Goal: Navigation & Orientation: Find specific page/section

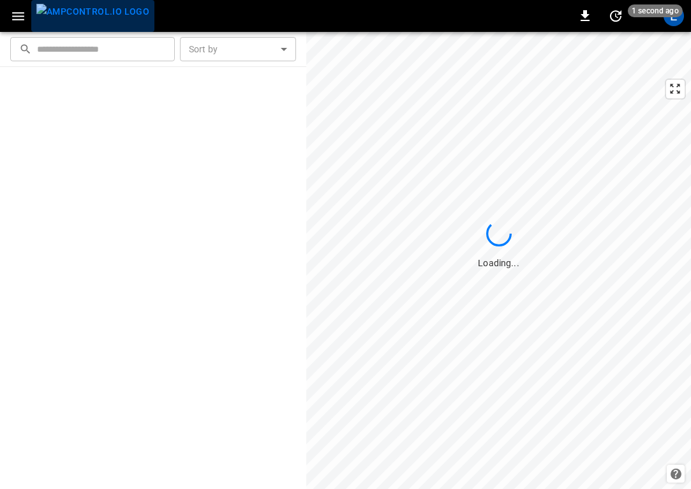
click at [113, 20] on img "menu" at bounding box center [92, 12] width 113 height 16
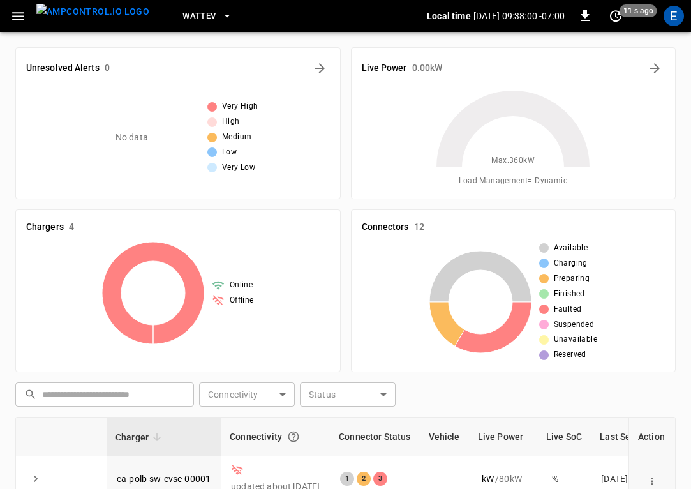
click at [193, 18] on button "WattEV" at bounding box center [207, 16] width 60 height 25
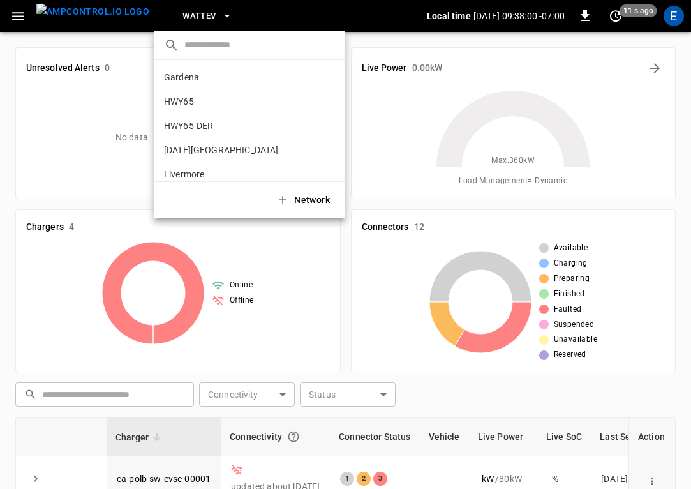
scroll to position [107, 0]
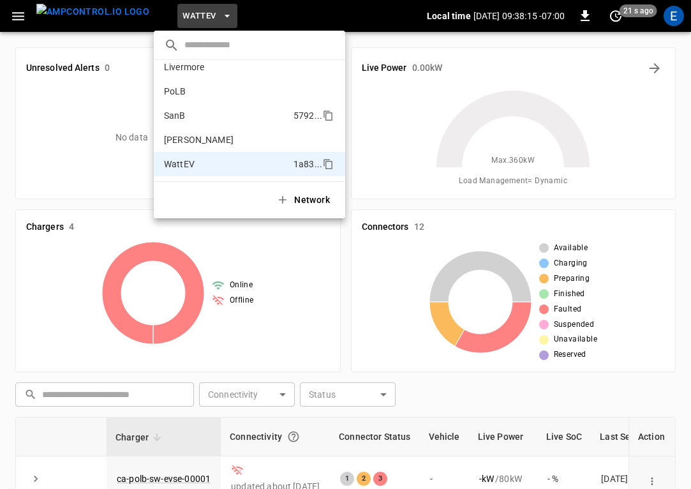
click at [202, 120] on li "SanB 5792 ..." at bounding box center [249, 115] width 191 height 24
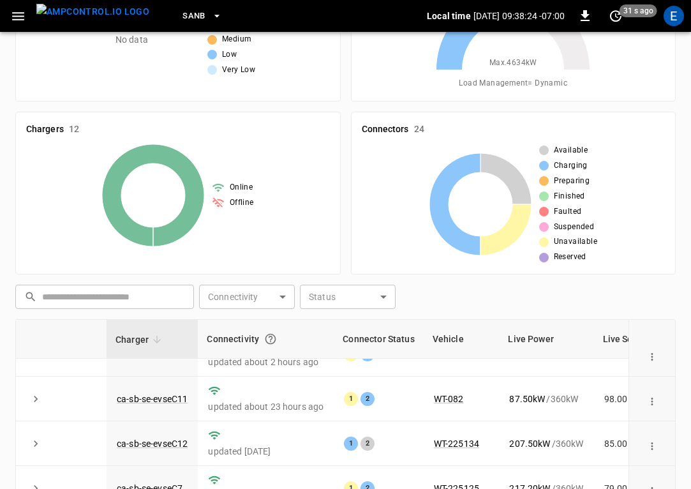
scroll to position [0, 0]
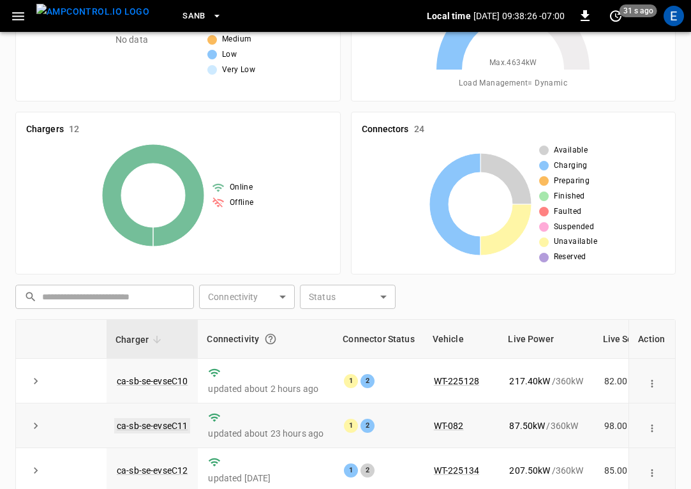
click at [179, 424] on link "ca-sb-se-evseC11" at bounding box center [152, 425] width 76 height 15
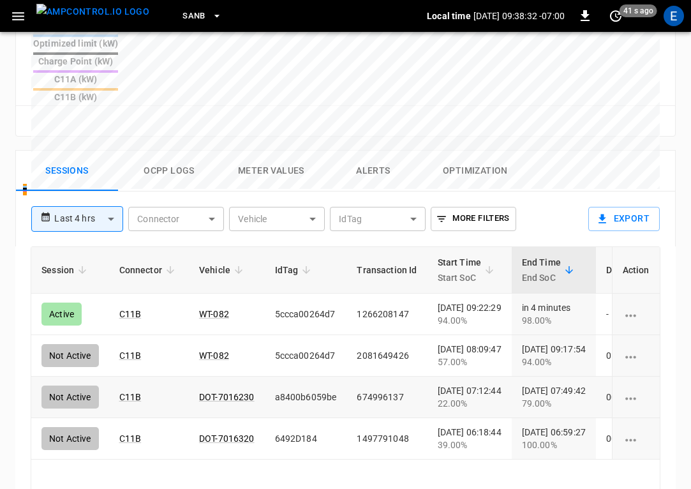
scroll to position [0, 60]
click at [66, 15] on img "menu" at bounding box center [92, 12] width 113 height 16
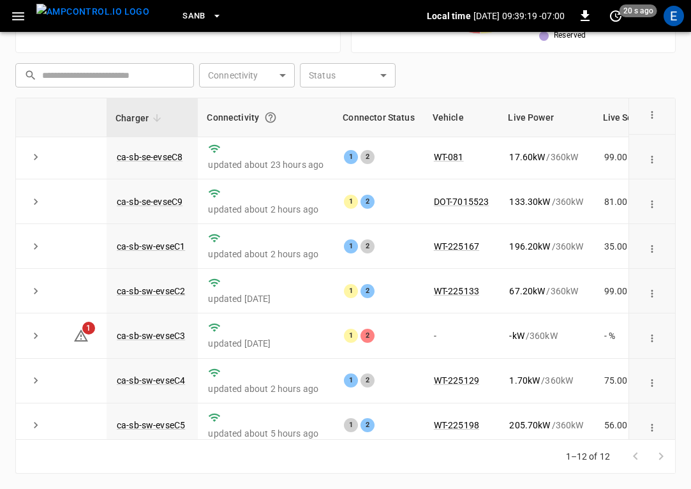
scroll to position [238, 0]
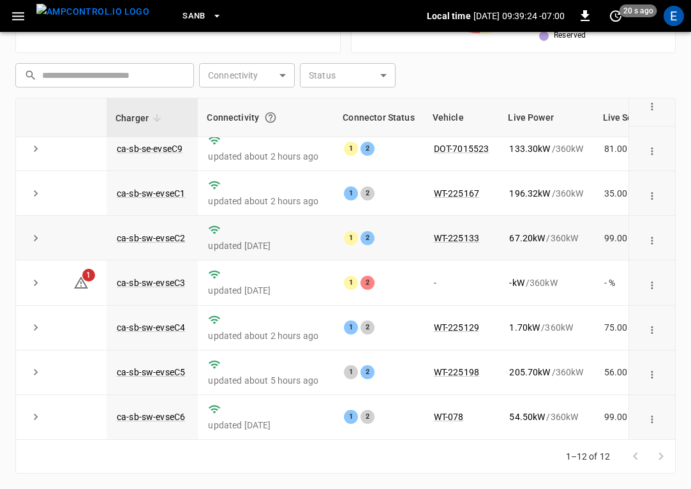
click at [178, 217] on td "ca-sb-sw-evseC2" at bounding box center [152, 238] width 91 height 45
click at [177, 231] on link "ca-sb-sw-evseC2" at bounding box center [150, 237] width 73 height 15
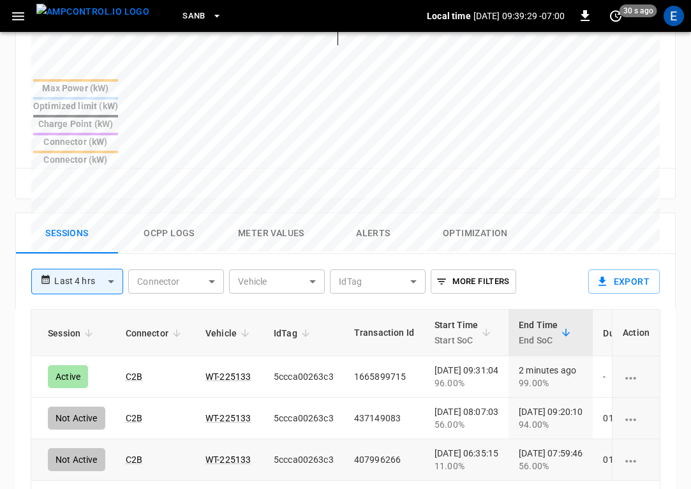
scroll to position [0, 59]
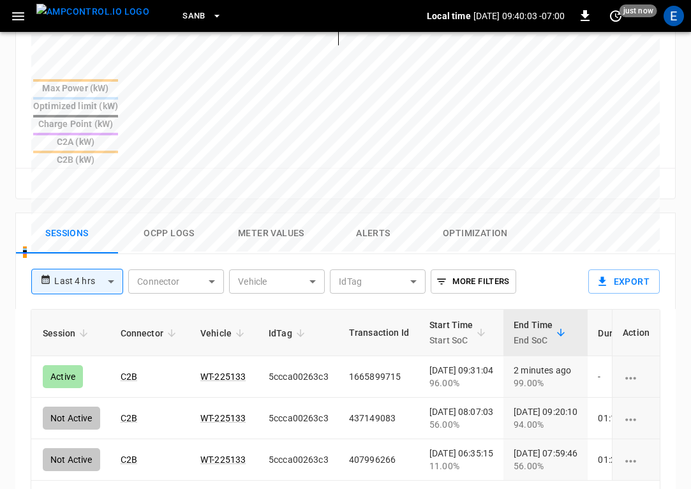
click at [85, 20] on img "menu" at bounding box center [92, 12] width 113 height 16
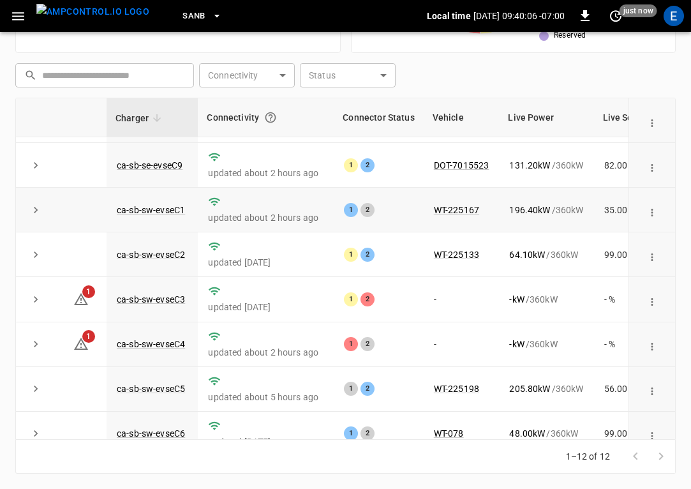
scroll to position [238, 0]
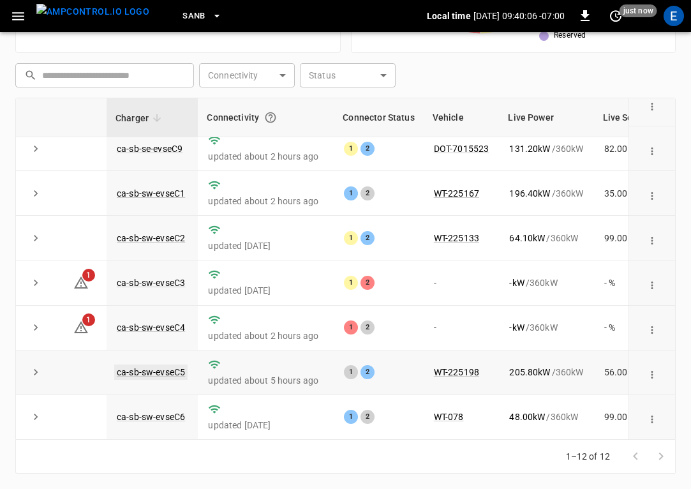
click at [158, 368] on link "ca-sb-sw-evseC5" at bounding box center [150, 371] width 73 height 15
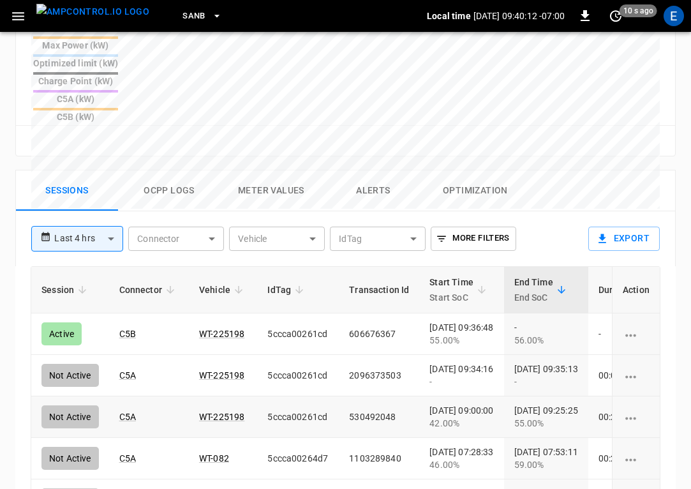
scroll to position [0, 63]
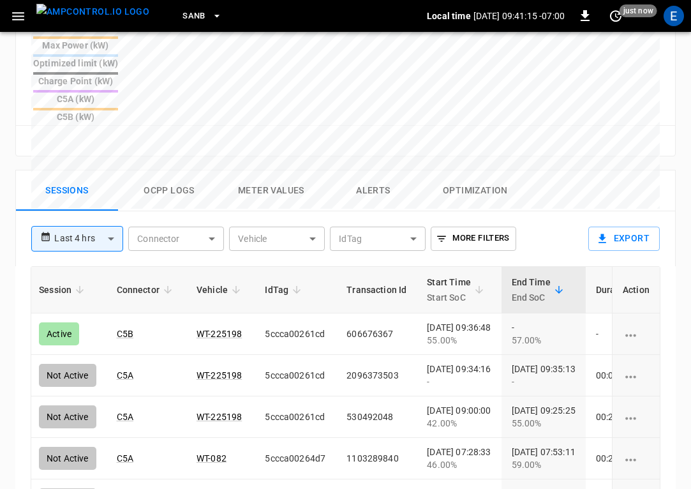
click at [95, 16] on img "menu" at bounding box center [92, 12] width 113 height 16
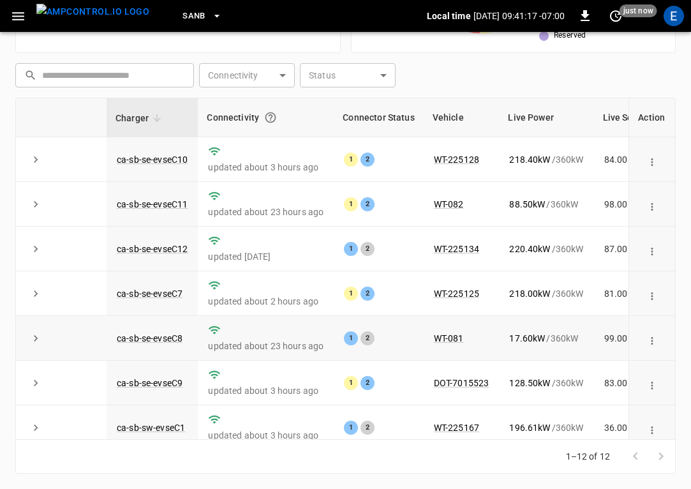
scroll to position [238, 0]
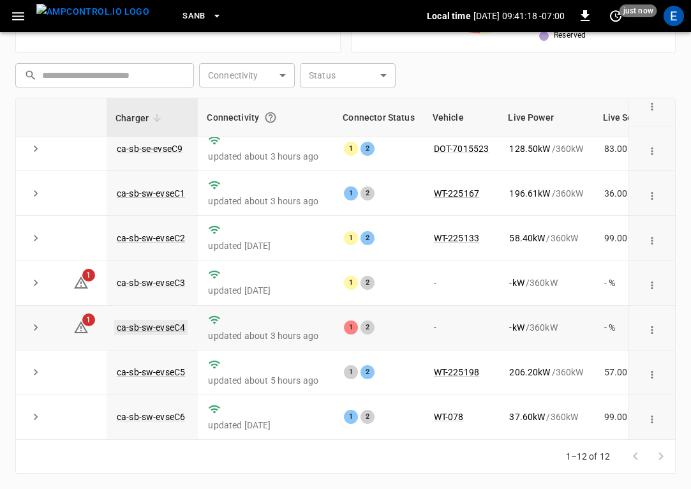
click at [175, 324] on link "ca-sb-sw-evseC4" at bounding box center [150, 327] width 73 height 15
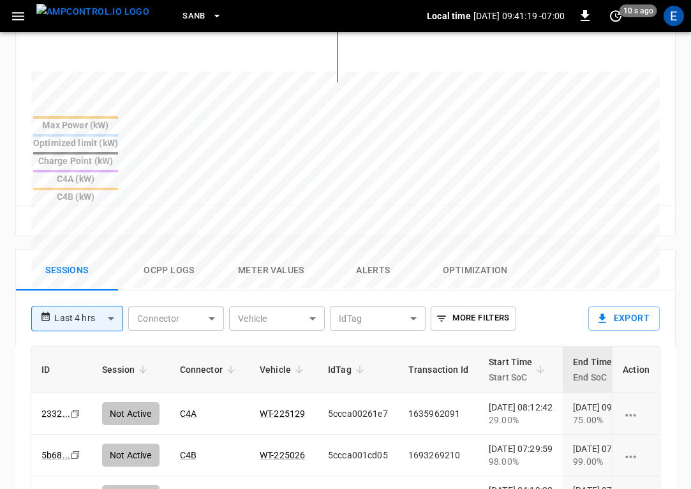
scroll to position [770, 0]
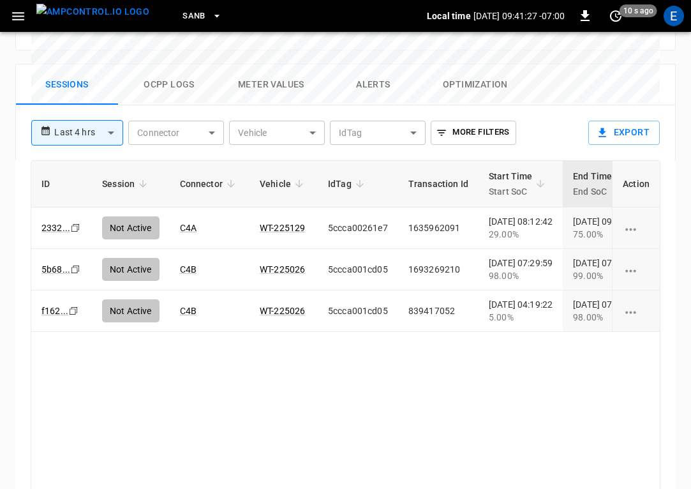
click at [89, 4] on img "menu" at bounding box center [92, 12] width 113 height 16
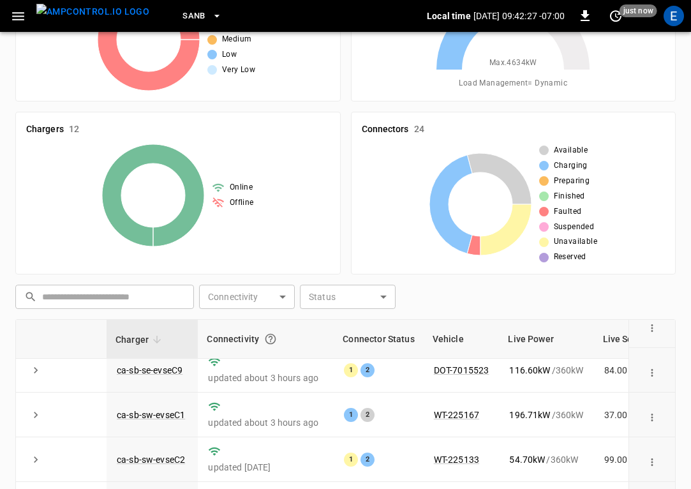
scroll to position [319, 0]
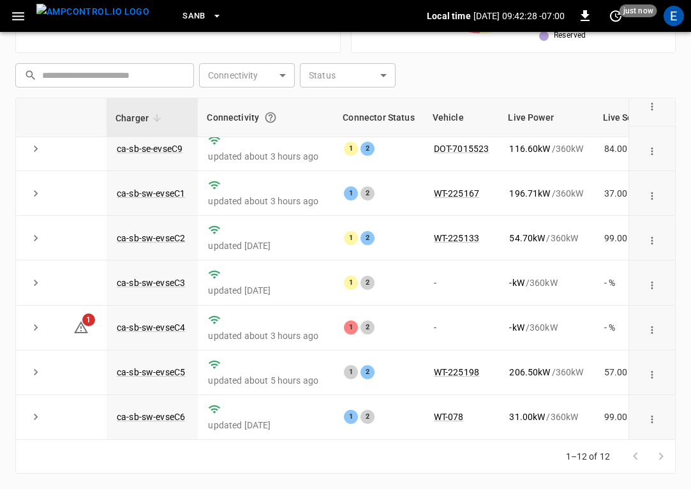
click at [84, 14] on img "menu" at bounding box center [92, 12] width 113 height 16
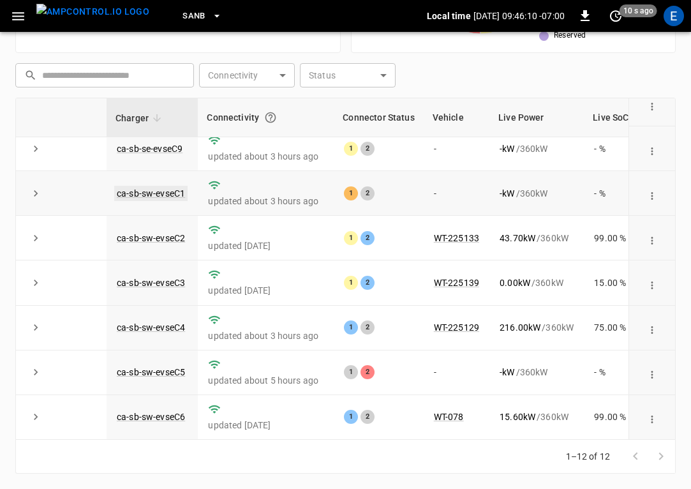
click at [179, 187] on link "ca-sb-sw-evseC1" at bounding box center [150, 193] width 73 height 15
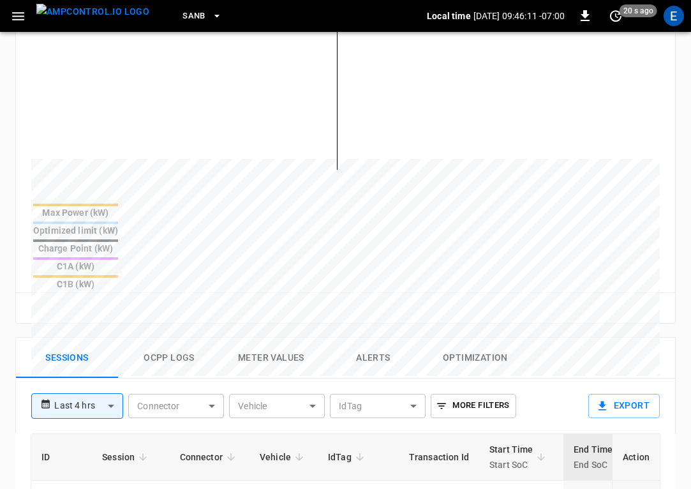
scroll to position [663, 0]
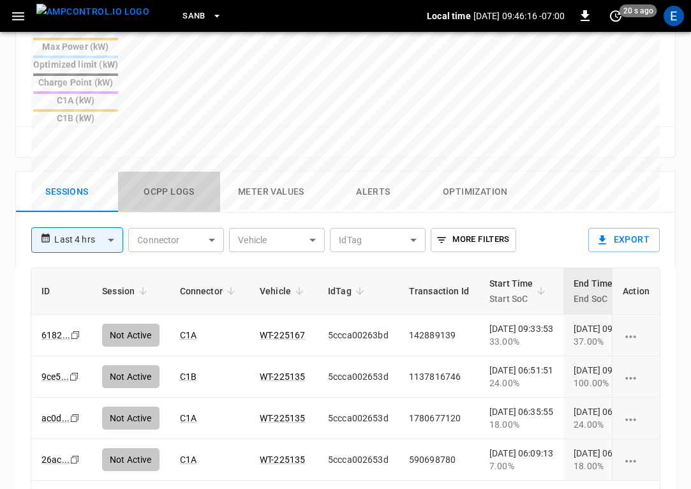
click at [166, 172] on button "Ocpp logs" at bounding box center [169, 192] width 102 height 41
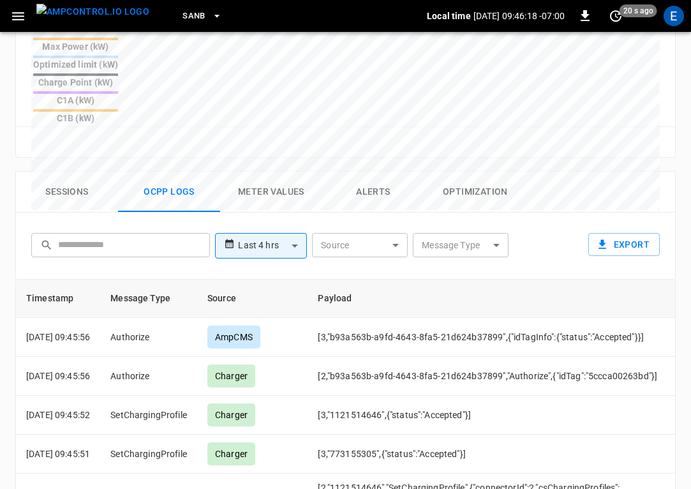
click at [69, 172] on button "Sessions" at bounding box center [67, 192] width 102 height 41
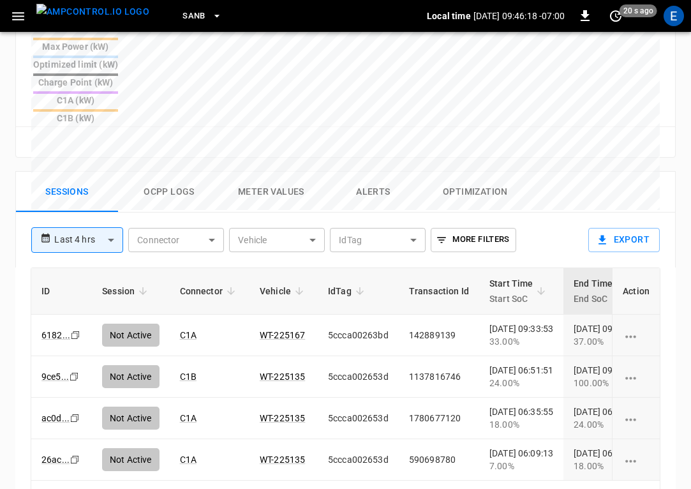
click at [84, 13] on img "menu" at bounding box center [92, 12] width 113 height 16
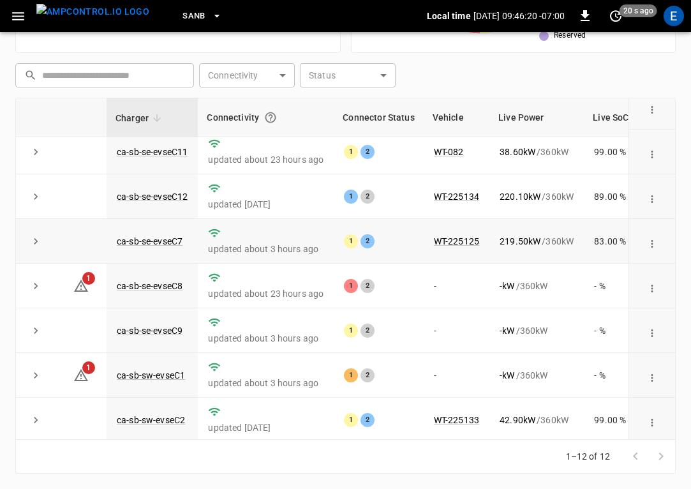
scroll to position [115, 0]
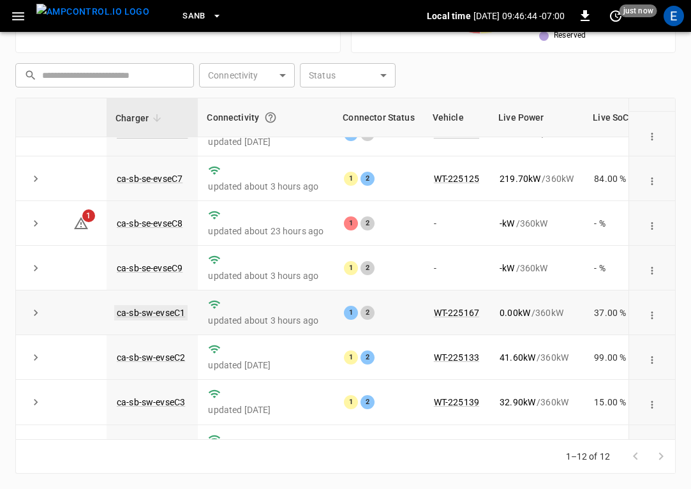
click at [164, 313] on link "ca-sb-sw-evseC1" at bounding box center [150, 312] width 73 height 15
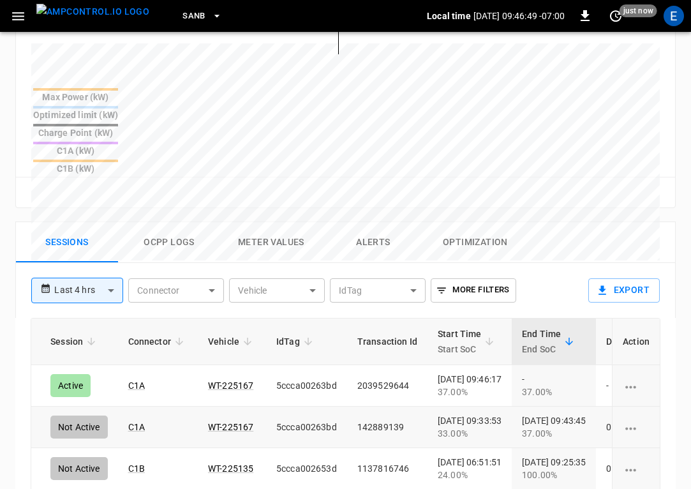
scroll to position [0, 62]
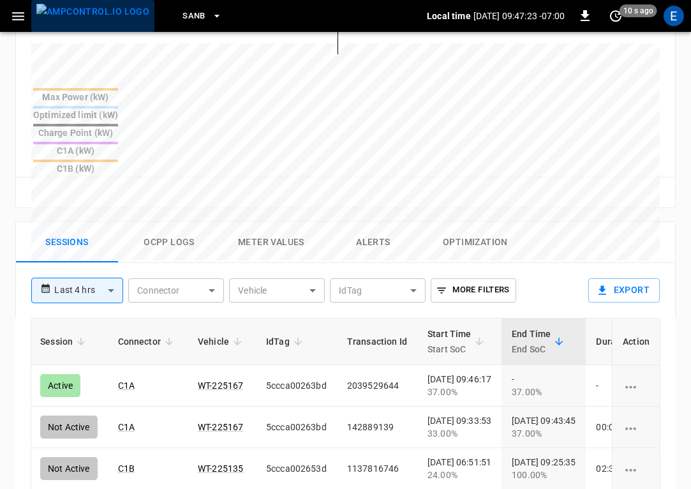
click at [98, 6] on img "menu" at bounding box center [92, 12] width 113 height 16
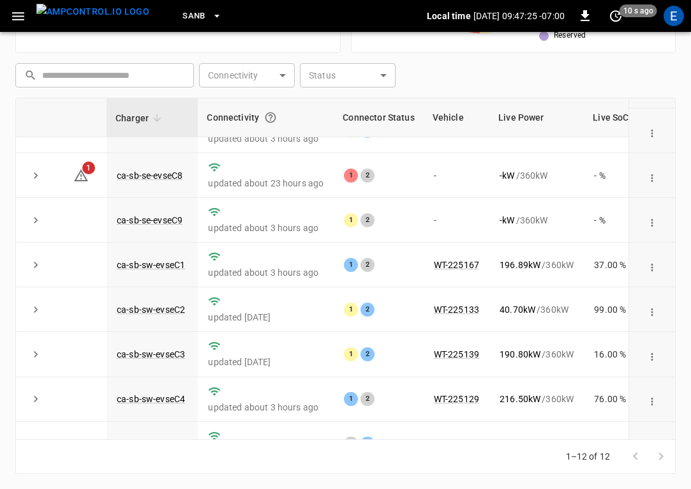
scroll to position [238, 0]
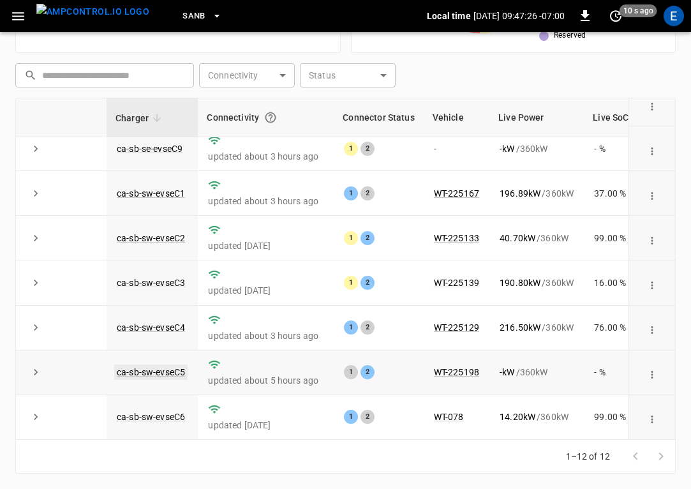
click at [159, 372] on link "ca-sb-sw-evseC5" at bounding box center [150, 371] width 73 height 15
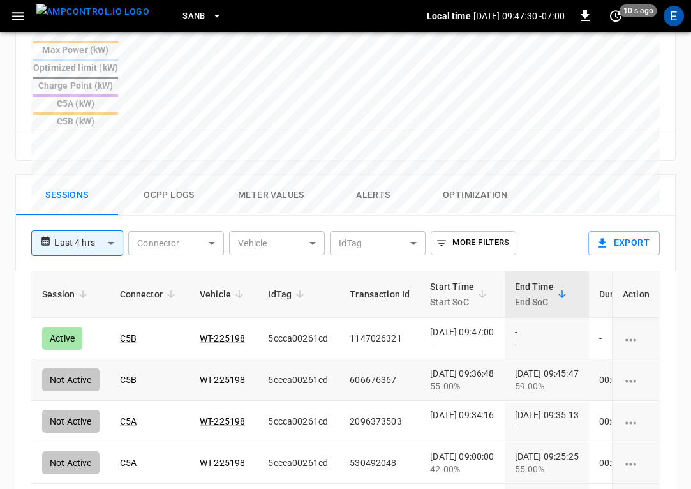
scroll to position [0, 62]
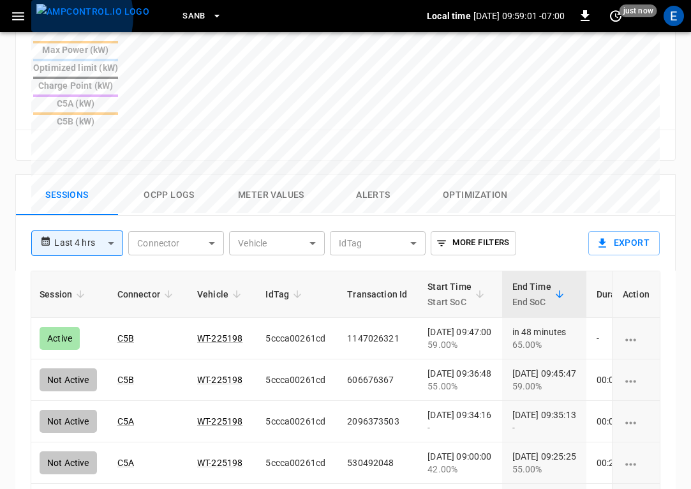
click at [60, 17] on img "menu" at bounding box center [92, 12] width 113 height 16
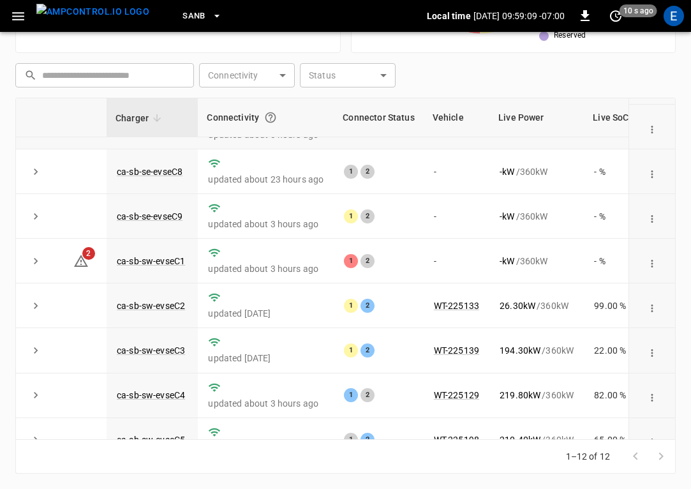
scroll to position [199, 0]
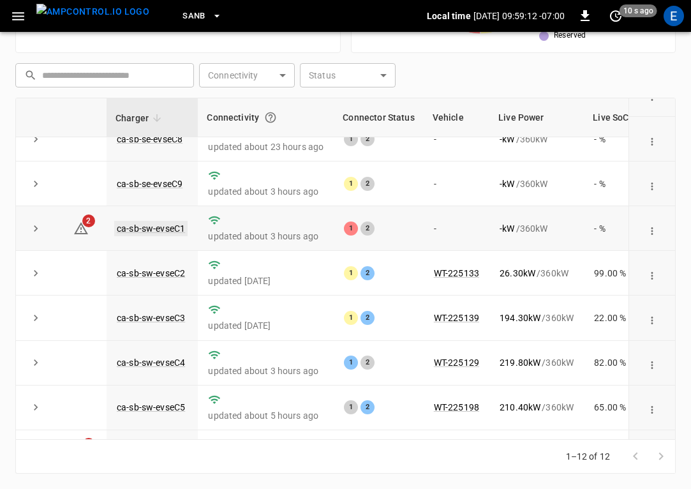
click at [128, 230] on link "ca-sb-sw-evseC1" at bounding box center [150, 228] width 73 height 15
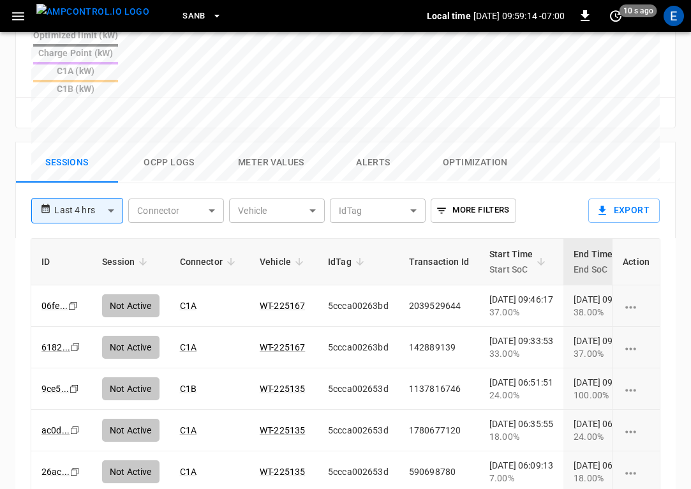
scroll to position [0, 1]
click at [99, 20] on img "menu" at bounding box center [92, 12] width 113 height 16
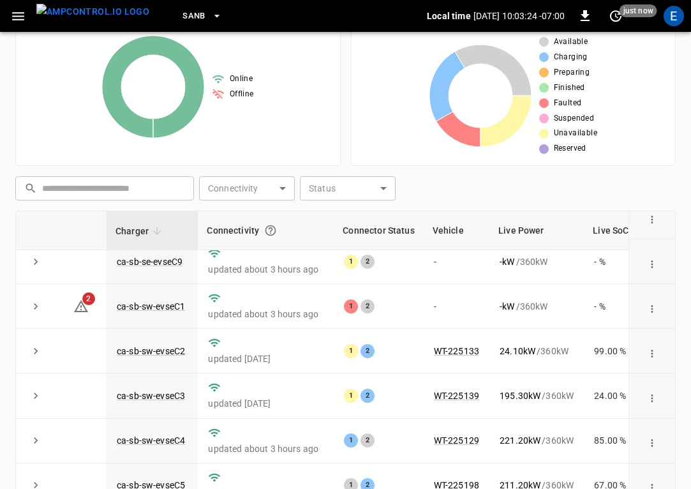
scroll to position [319, 0]
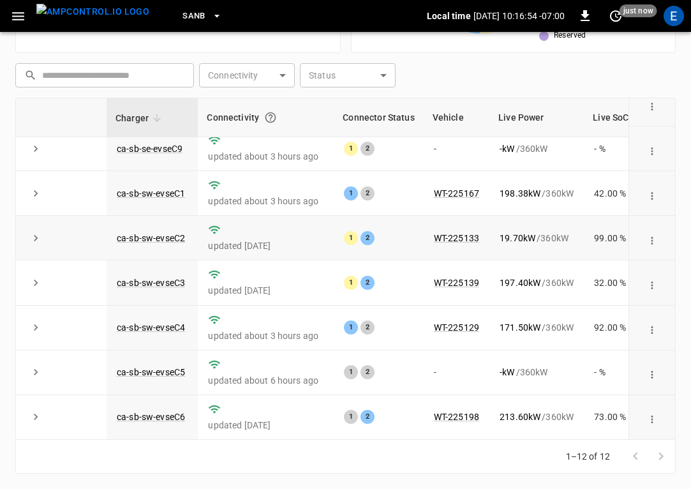
drag, startPoint x: 273, startPoint y: 248, endPoint x: 304, endPoint y: 236, distance: 32.9
click at [304, 236] on td "updated [DATE]" at bounding box center [266, 238] width 136 height 45
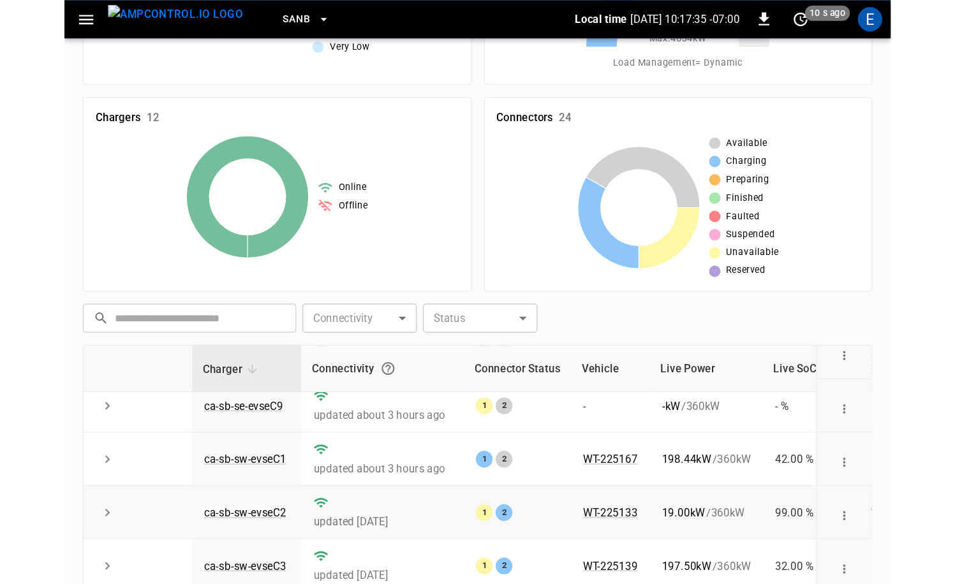
scroll to position [167, 0]
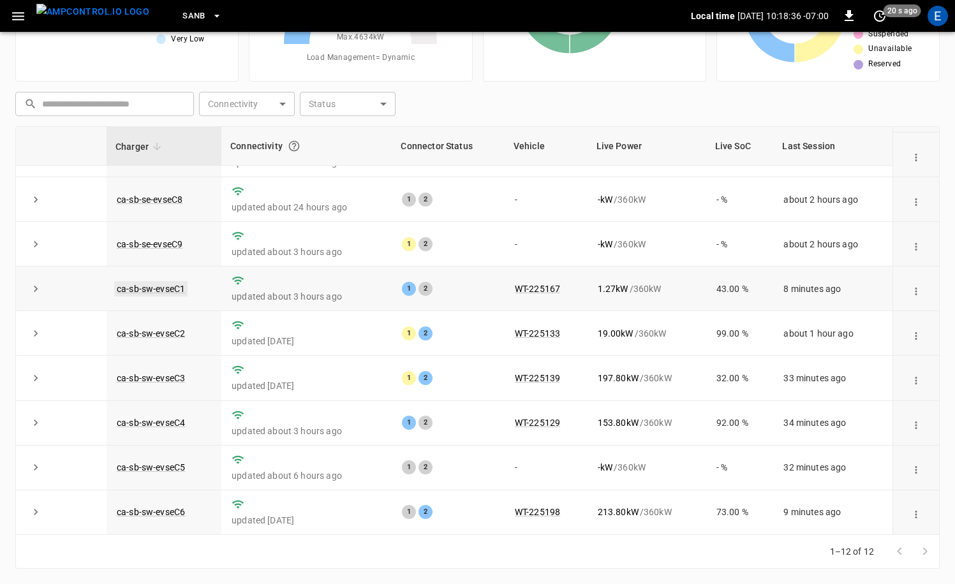
click at [153, 286] on link "ca-sb-sw-evseC1" at bounding box center [150, 288] width 73 height 15
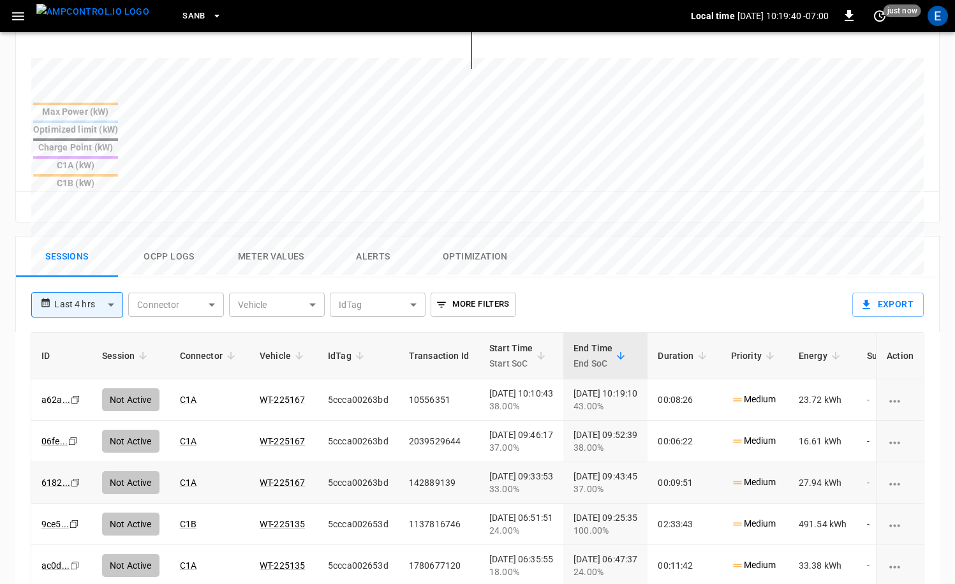
scroll to position [0, 1]
click at [96, 16] on img "menu" at bounding box center [92, 12] width 113 height 16
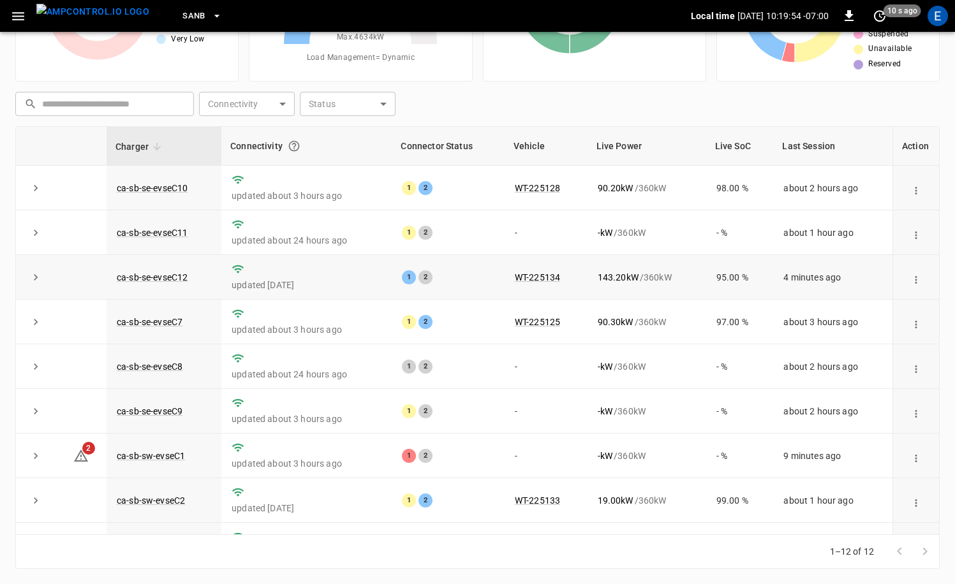
click at [179, 283] on td "ca-sb-se-evseC12" at bounding box center [164, 277] width 115 height 45
click at [180, 275] on link "ca-sb-se-evseC12" at bounding box center [152, 277] width 76 height 15
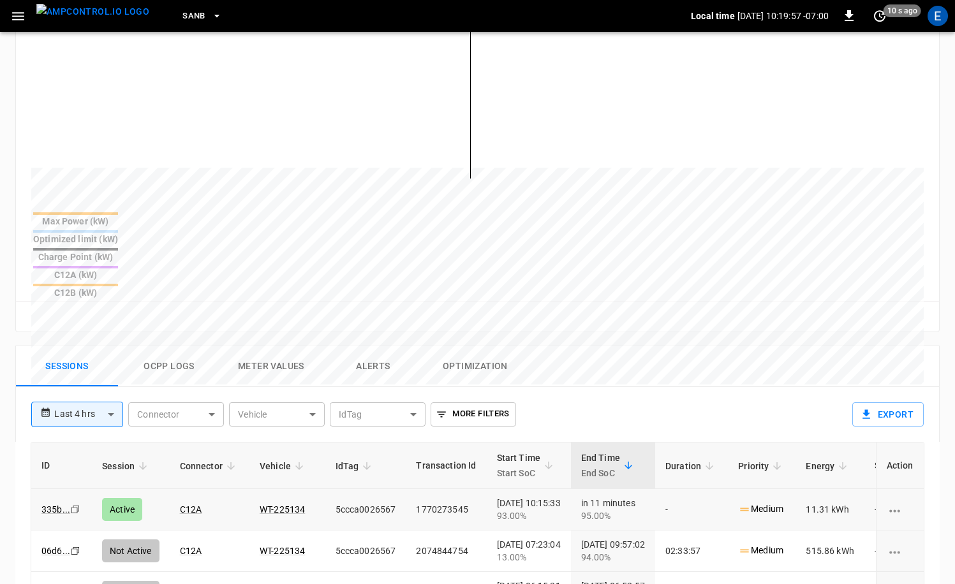
scroll to position [445, 0]
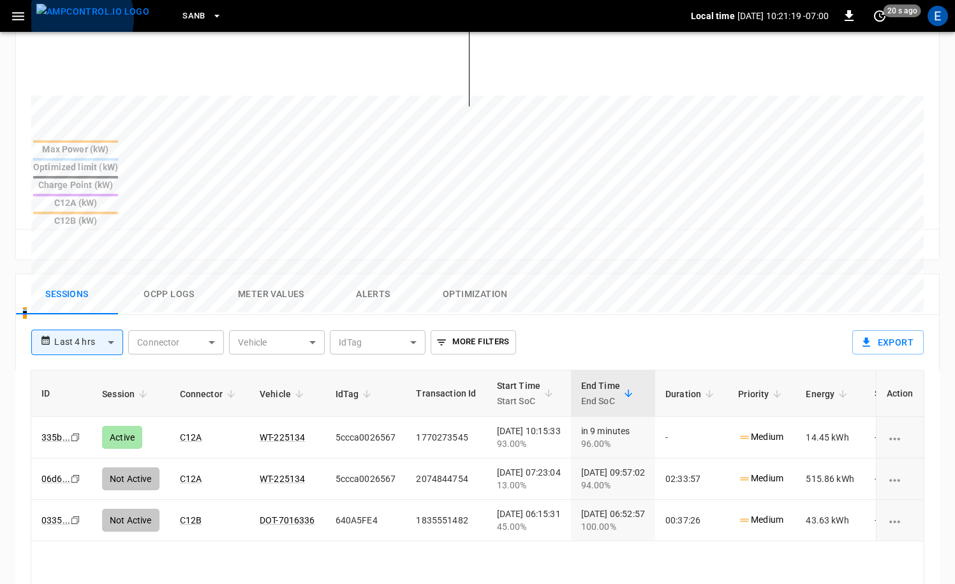
click at [69, 18] on img "menu" at bounding box center [92, 12] width 113 height 16
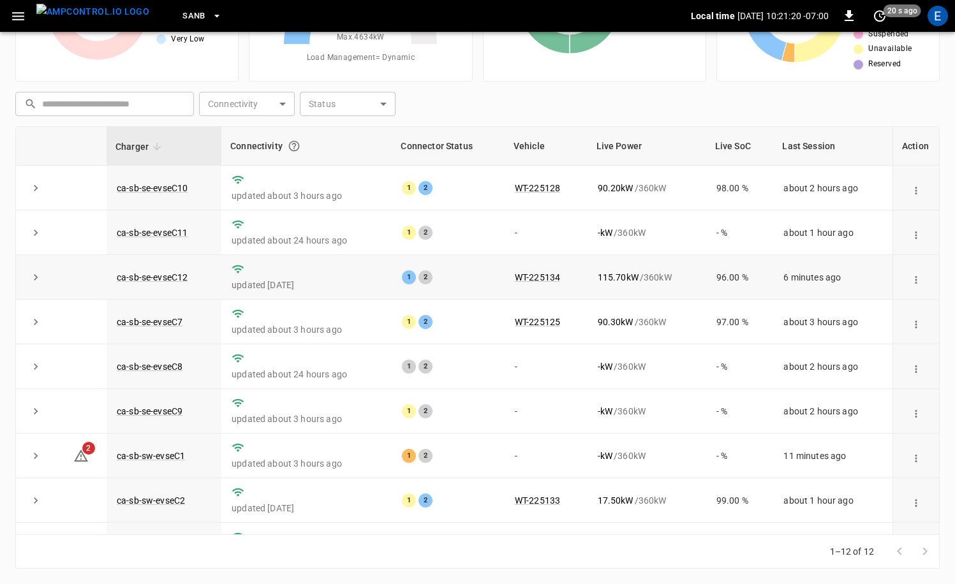
scroll to position [167, 0]
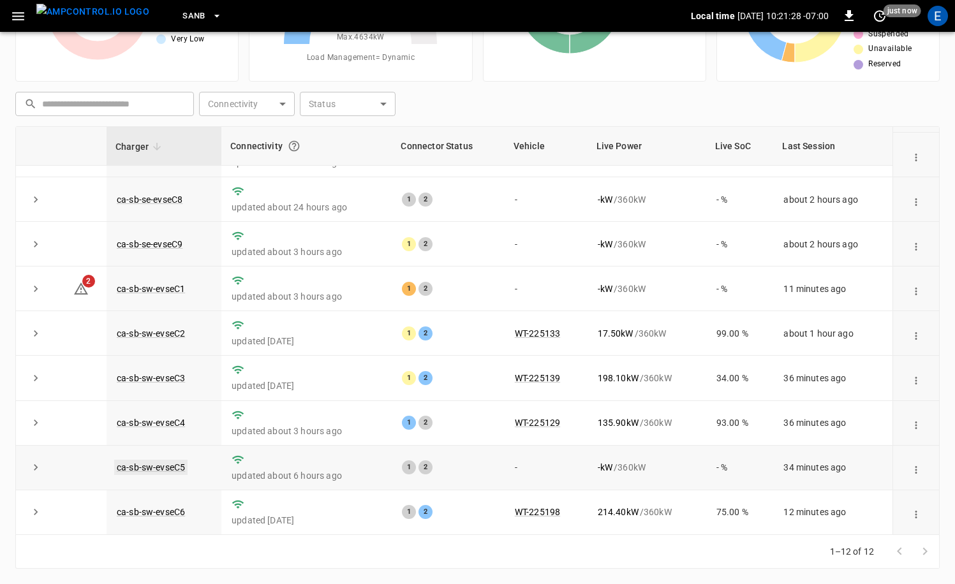
click at [181, 468] on link "ca-sb-sw-evseC5" at bounding box center [150, 467] width 73 height 15
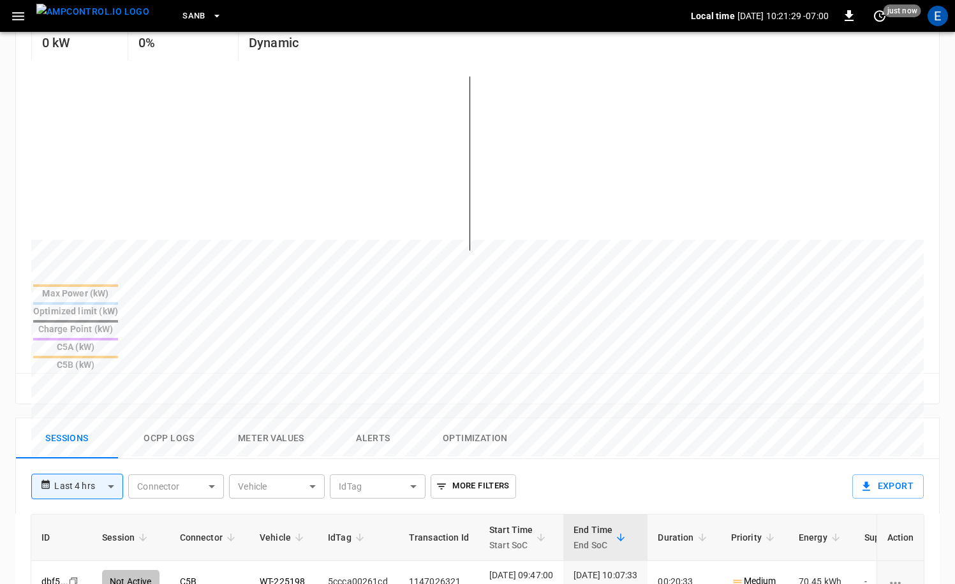
scroll to position [397, 0]
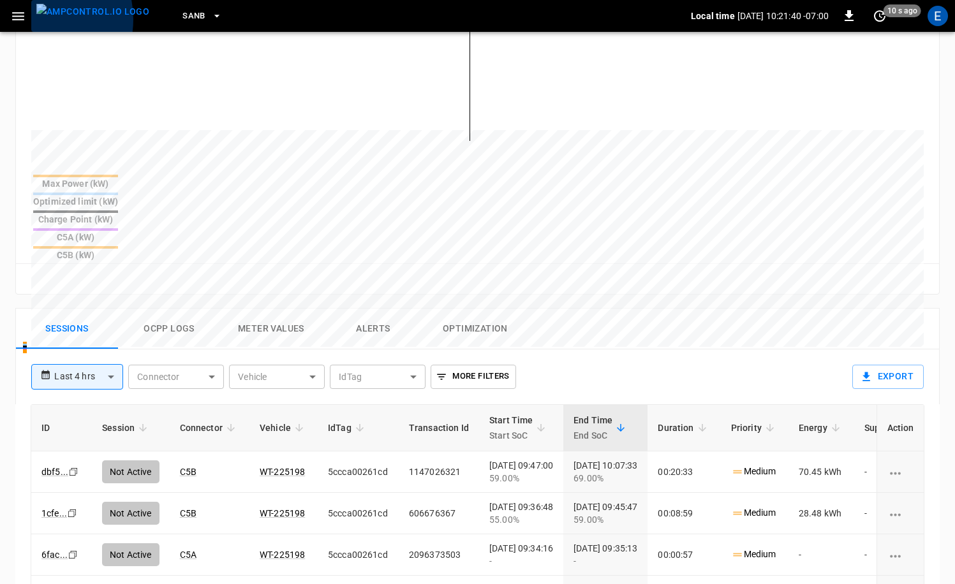
click at [34, 19] on button "menu" at bounding box center [92, 16] width 123 height 32
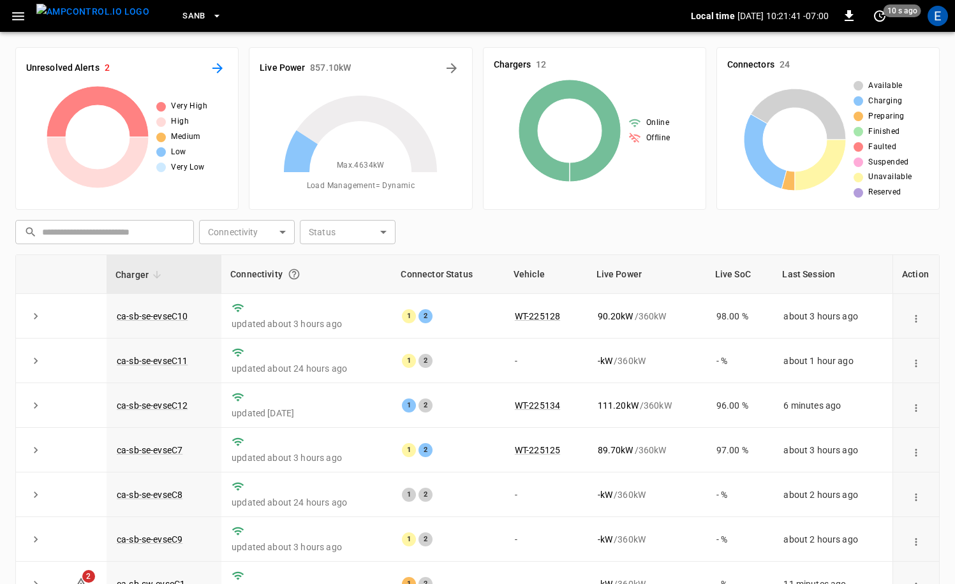
click at [217, 72] on icon "All Alerts" at bounding box center [217, 68] width 10 height 10
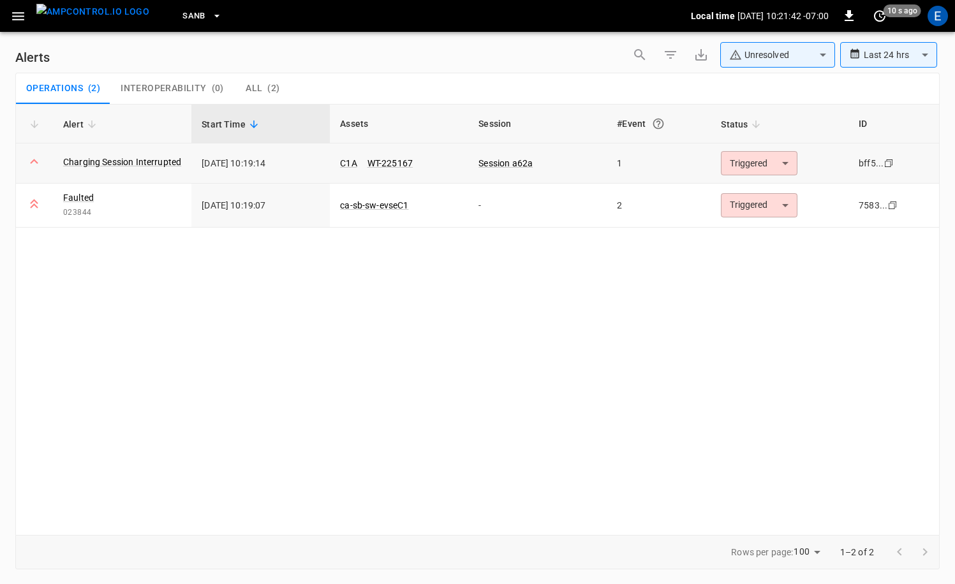
click at [690, 171] on body "**********" at bounding box center [477, 290] width 955 height 580
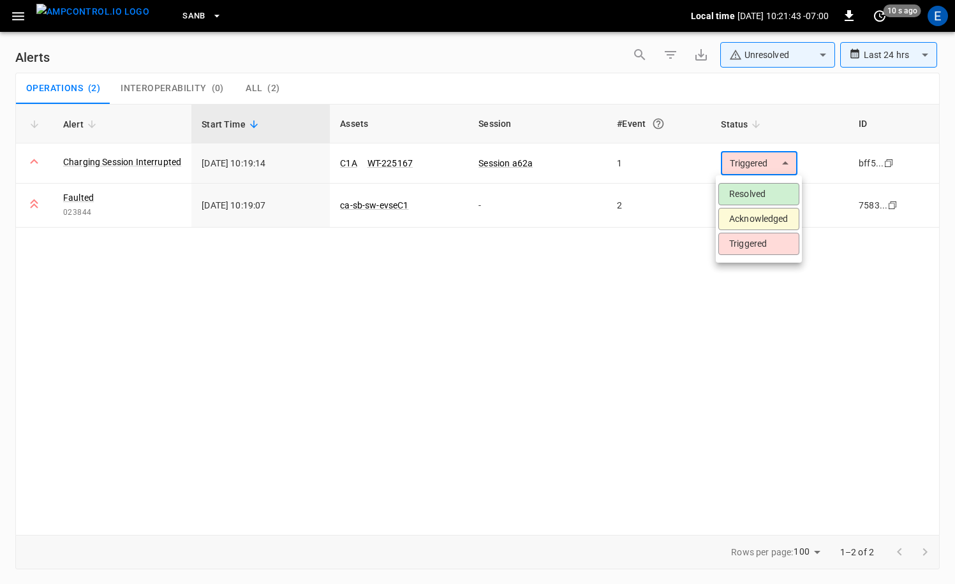
click at [690, 216] on li "Acknowledged" at bounding box center [758, 219] width 81 height 22
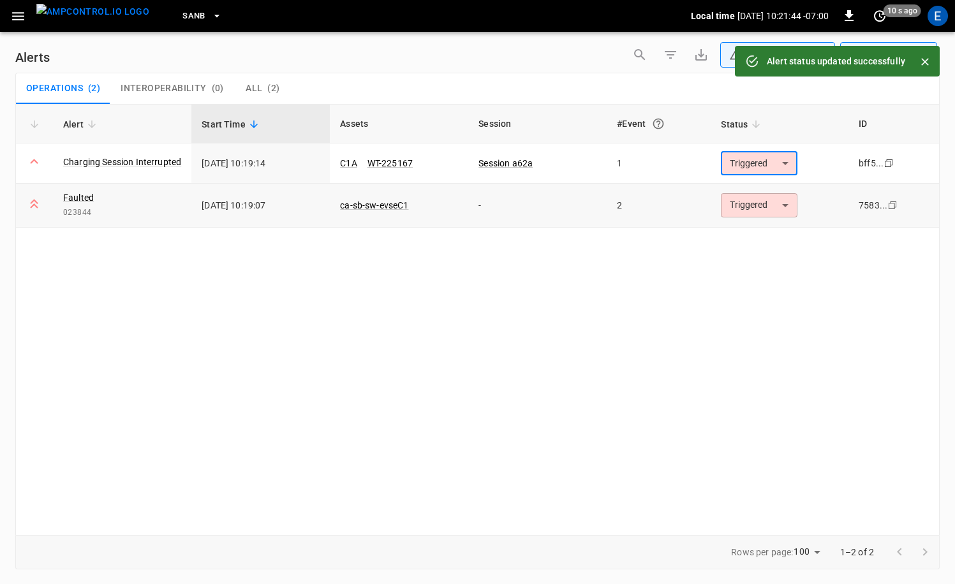
type input "**********"
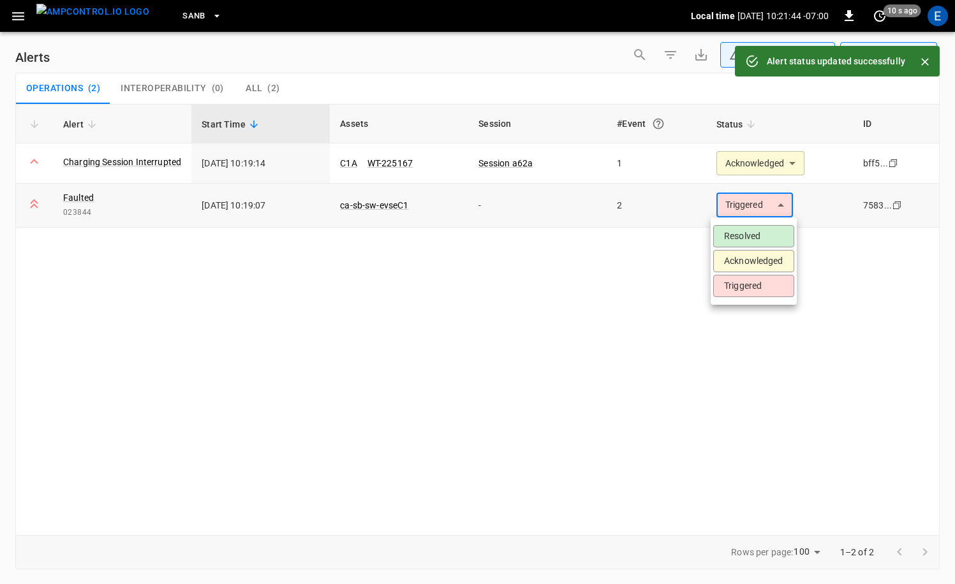
click at [690, 210] on body "**********" at bounding box center [477, 290] width 955 height 580
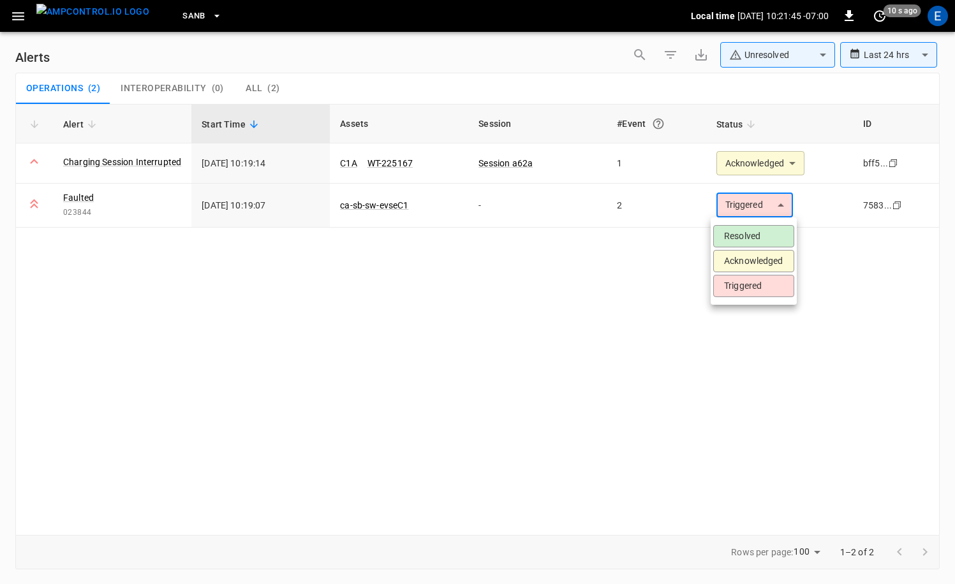
click at [690, 257] on li "Acknowledged" at bounding box center [753, 261] width 81 height 22
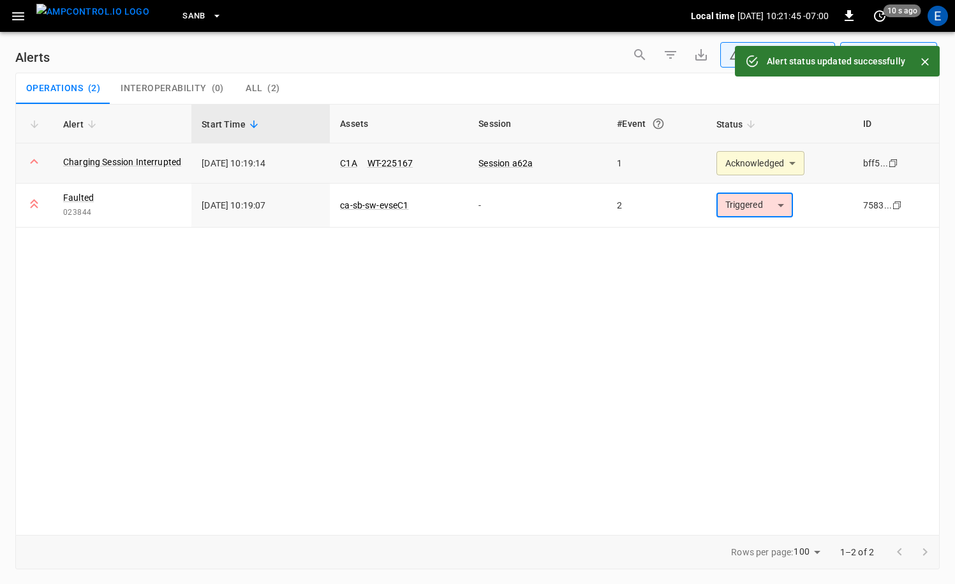
type input "**********"
click at [98, 20] on img "menu" at bounding box center [92, 12] width 113 height 16
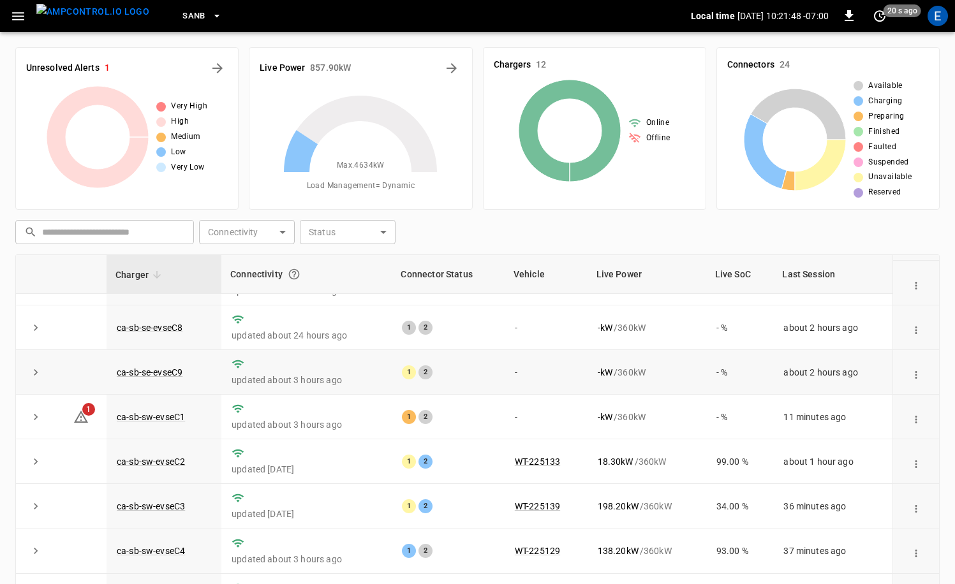
scroll to position [128, 0]
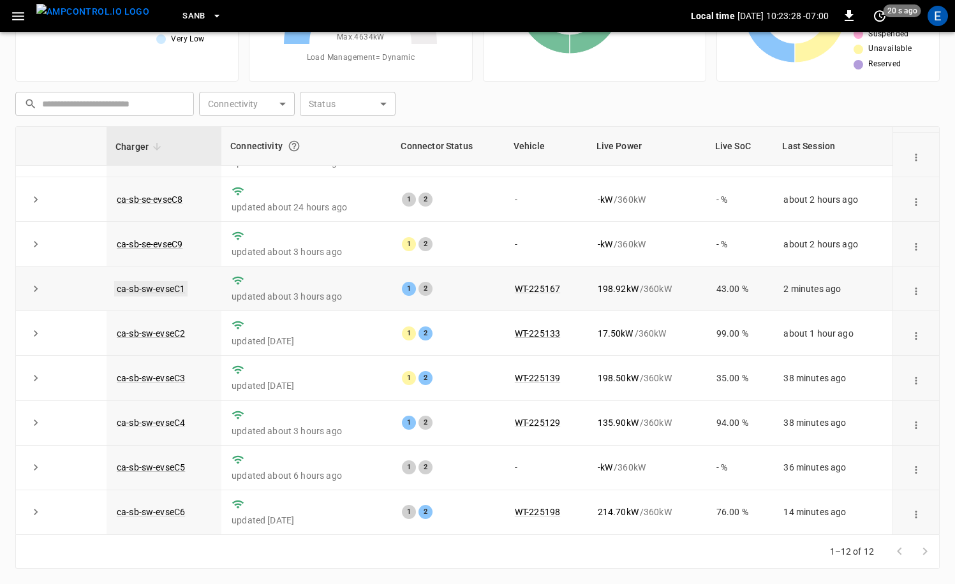
click at [172, 291] on link "ca-sb-sw-evseC1" at bounding box center [150, 288] width 73 height 15
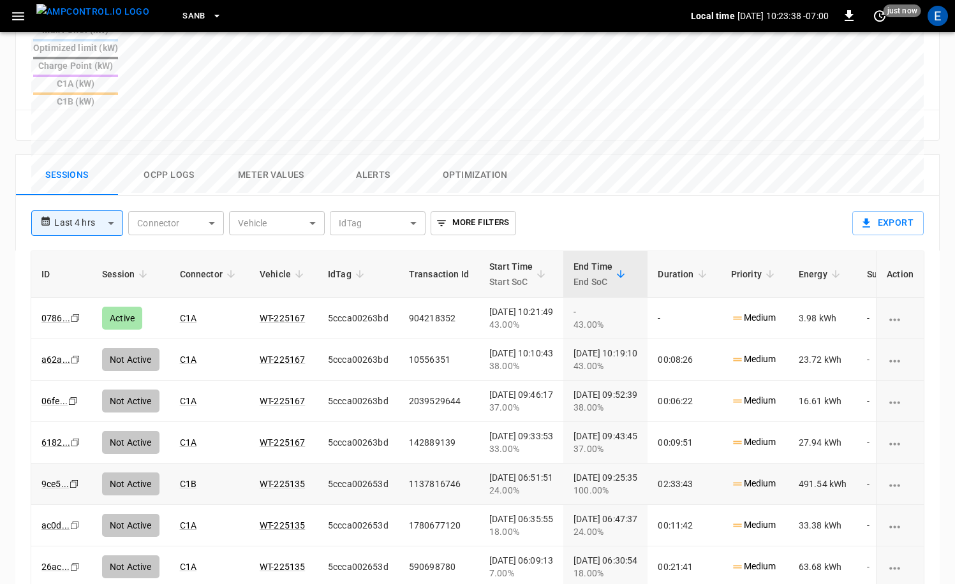
scroll to position [549, 0]
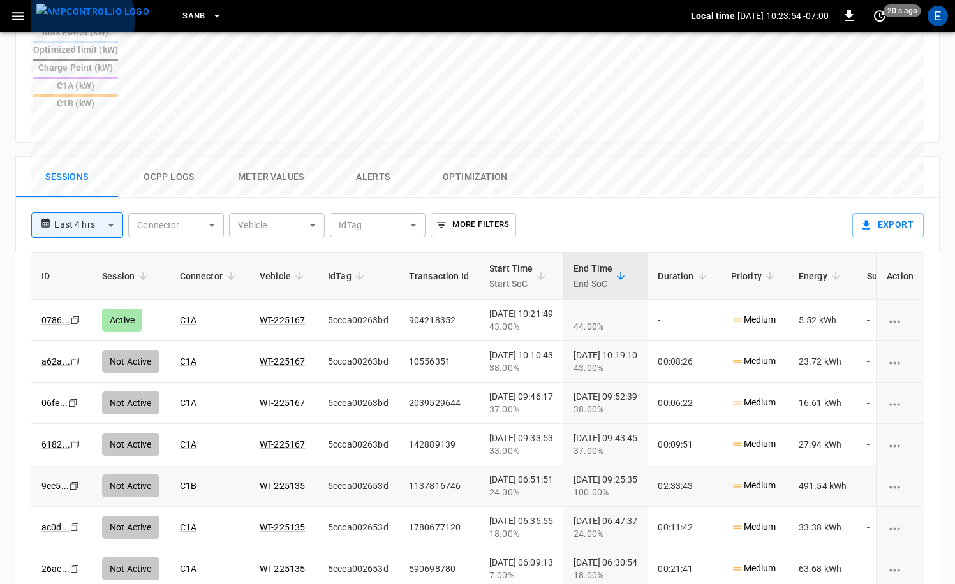
click at [81, 19] on img "menu" at bounding box center [92, 12] width 113 height 16
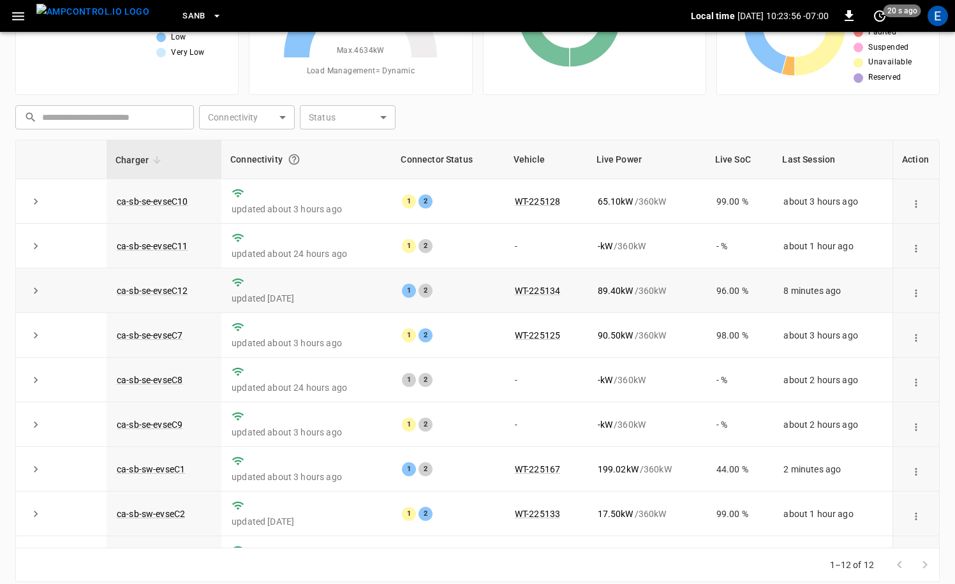
scroll to position [167, 0]
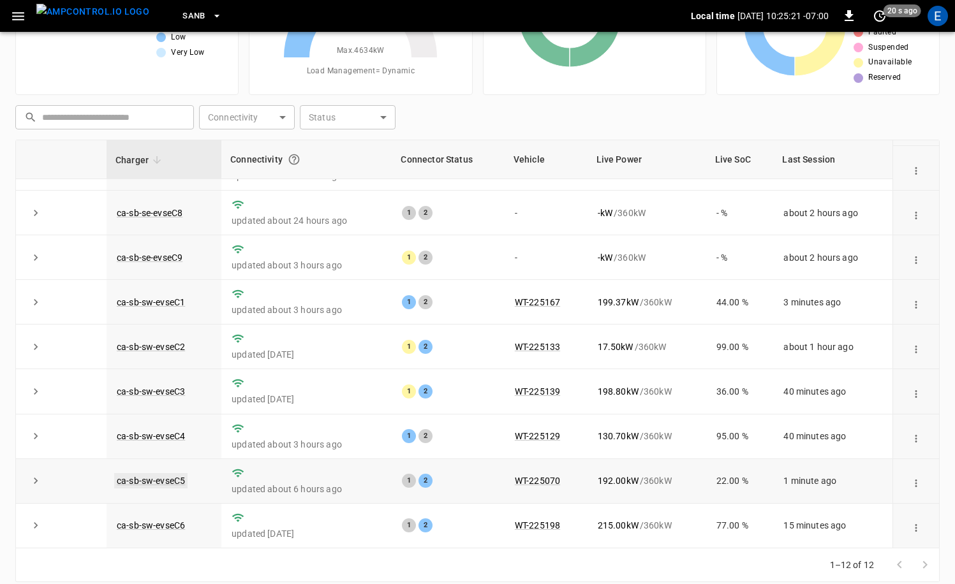
click at [168, 474] on link "ca-sb-sw-evseC5" at bounding box center [150, 480] width 73 height 15
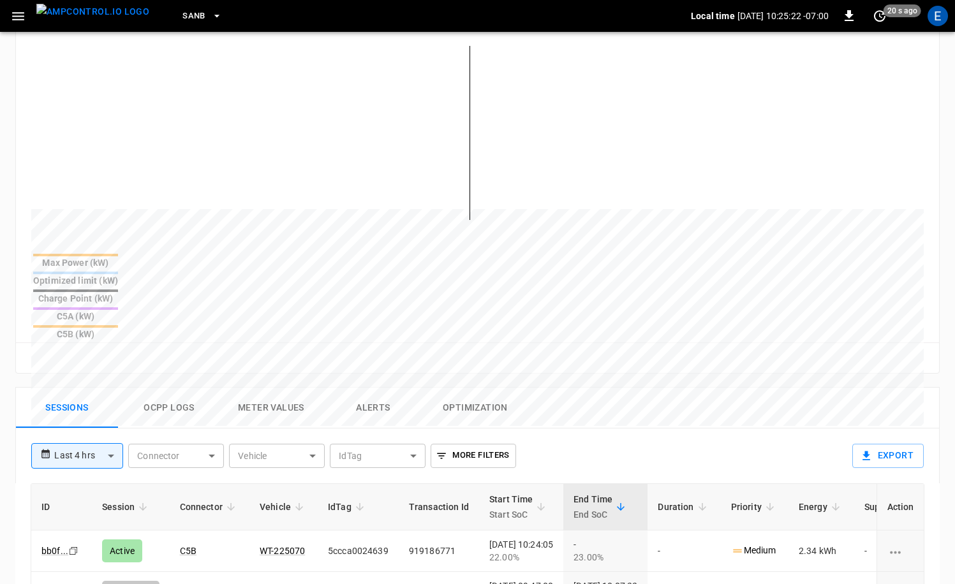
scroll to position [444, 0]
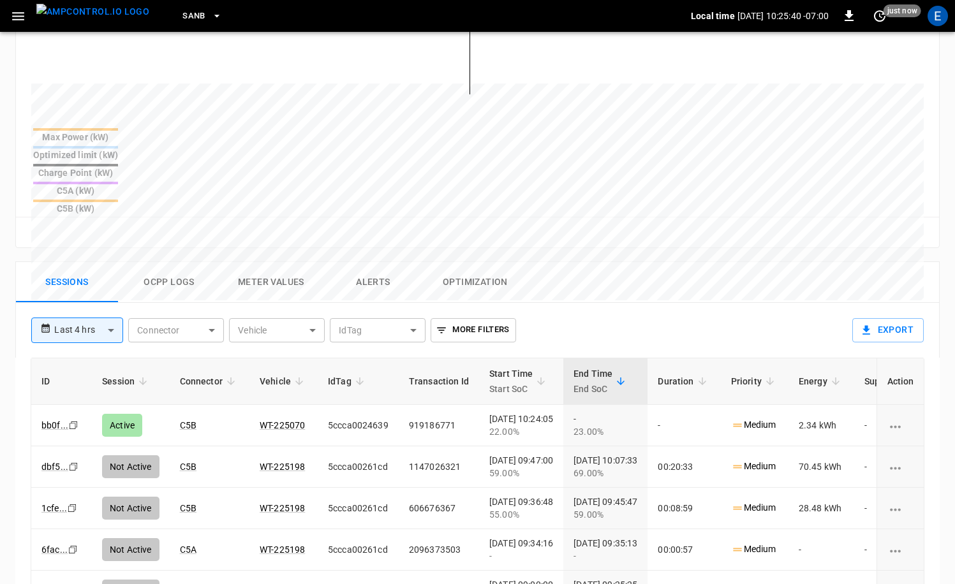
click at [686, 303] on div "**********" at bounding box center [434, 325] width 826 height 45
click at [638, 358] on th "End Time End SoC" at bounding box center [605, 381] width 84 height 47
click at [690, 405] on td "Medium" at bounding box center [755, 425] width 68 height 41
drag, startPoint x: 582, startPoint y: 337, endPoint x: 667, endPoint y: 326, distance: 85.5
click at [666, 358] on tr "ID Session Connector Vehicle IdTag Transaction Id Start Time Start SoC End Time…" at bounding box center [513, 381] width 964 height 47
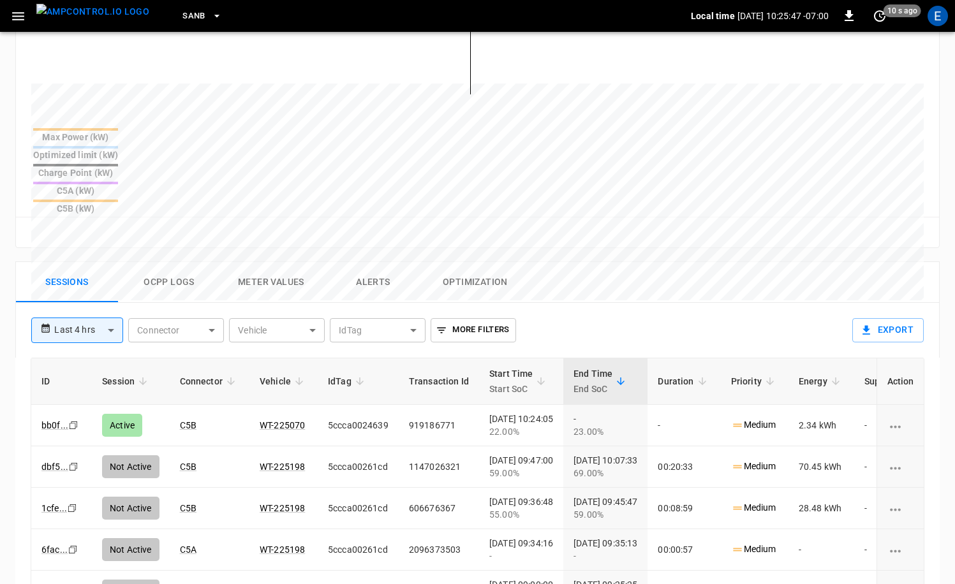
click at [690, 358] on th "Duration" at bounding box center [683, 381] width 73 height 47
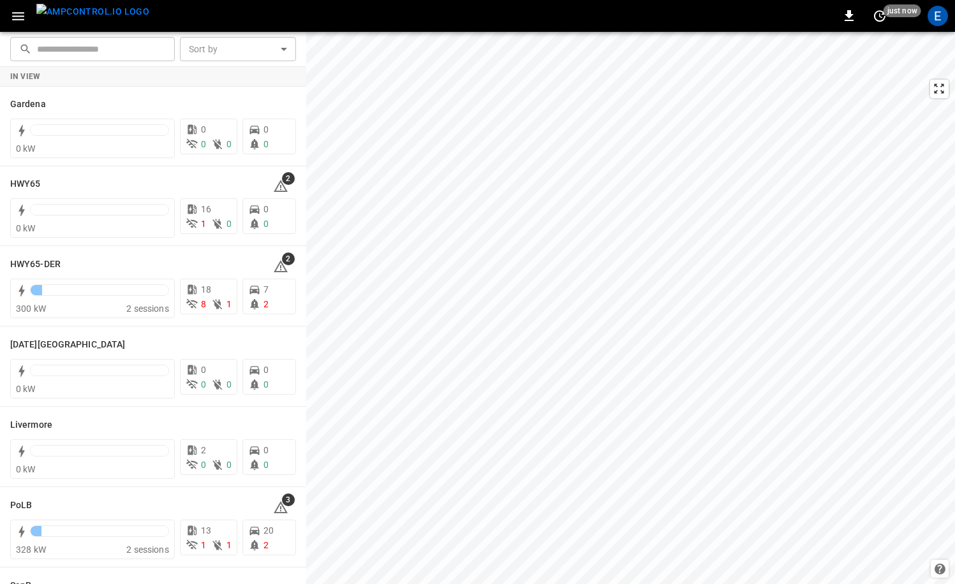
click at [107, 20] on img "menu" at bounding box center [92, 12] width 113 height 16
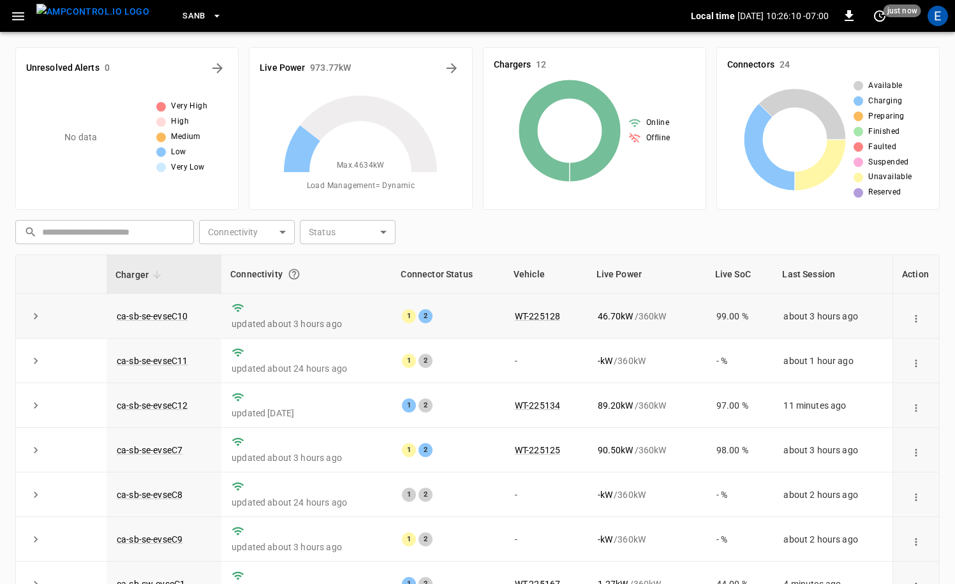
click at [540, 296] on td "WT-225128" at bounding box center [545, 316] width 83 height 45
click at [547, 293] on th "Vehicle" at bounding box center [545, 274] width 83 height 39
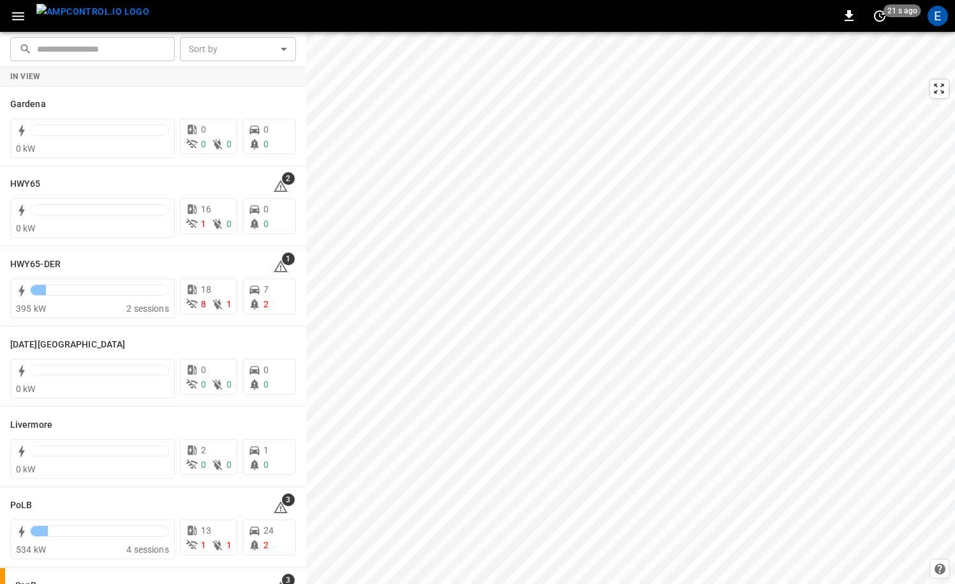
click at [111, 20] on img "menu" at bounding box center [92, 12] width 113 height 16
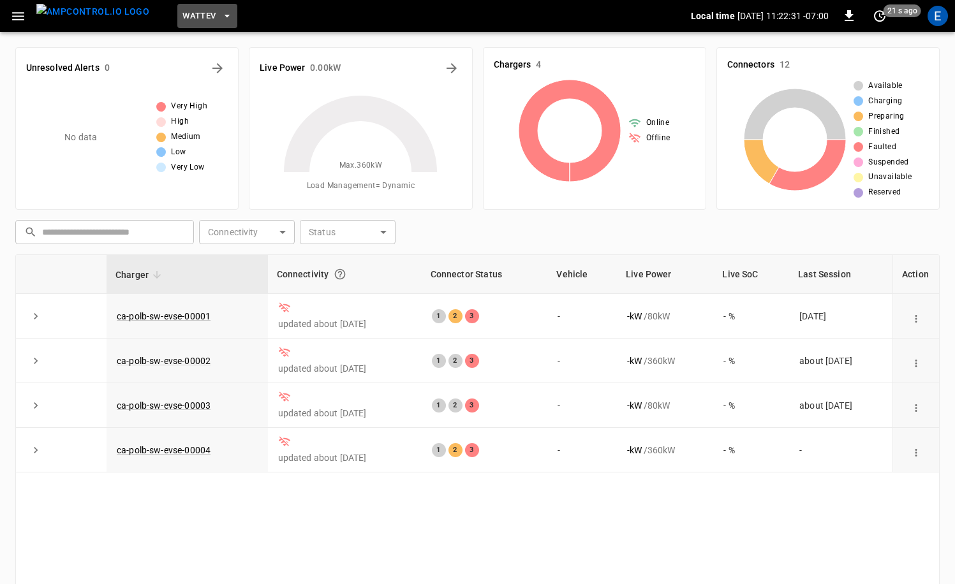
click at [182, 16] on span "WattEV" at bounding box center [198, 16] width 33 height 15
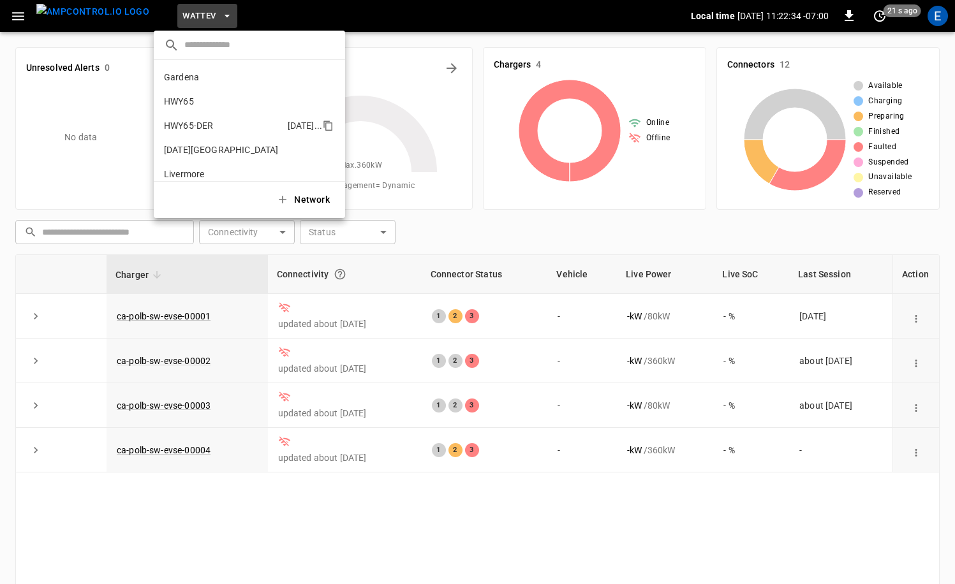
click at [248, 119] on li "HWY65-DER 6feb ..." at bounding box center [249, 126] width 191 height 24
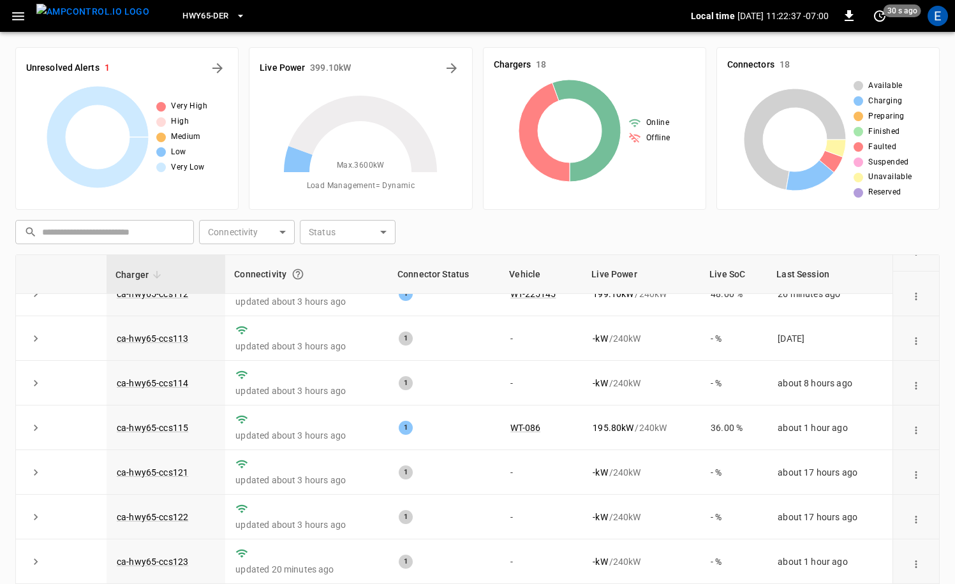
scroll to position [66, 0]
click at [205, 10] on span "HWY65-DER" at bounding box center [205, 16] width 46 height 15
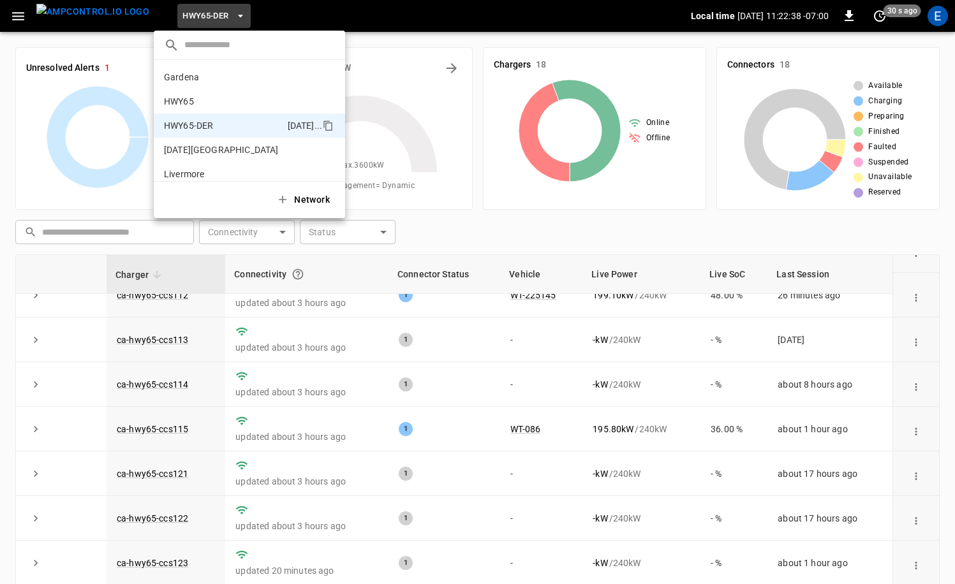
scroll to position [45, 0]
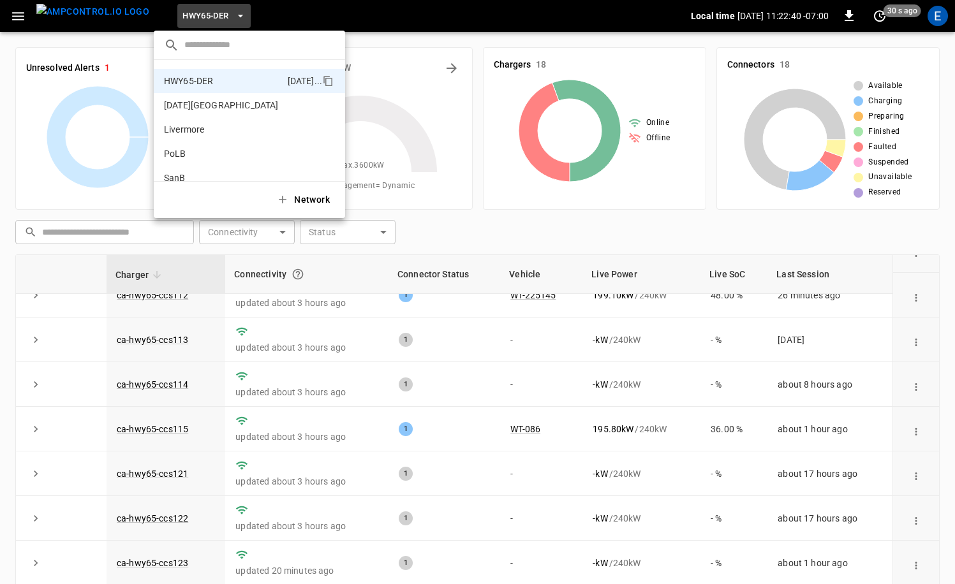
click at [928, 16] on div at bounding box center [477, 292] width 955 height 584
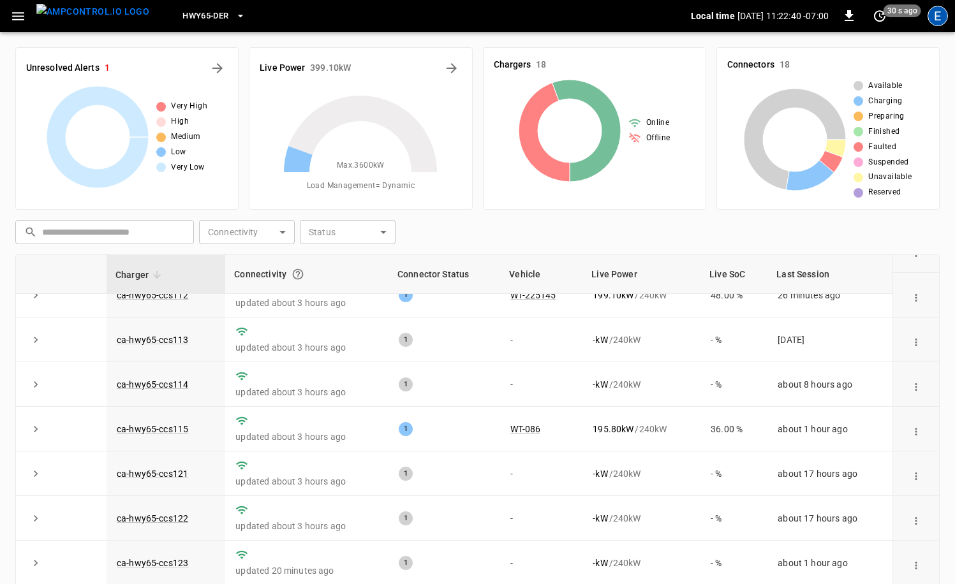
click at [932, 16] on div "E" at bounding box center [937, 16] width 20 height 20
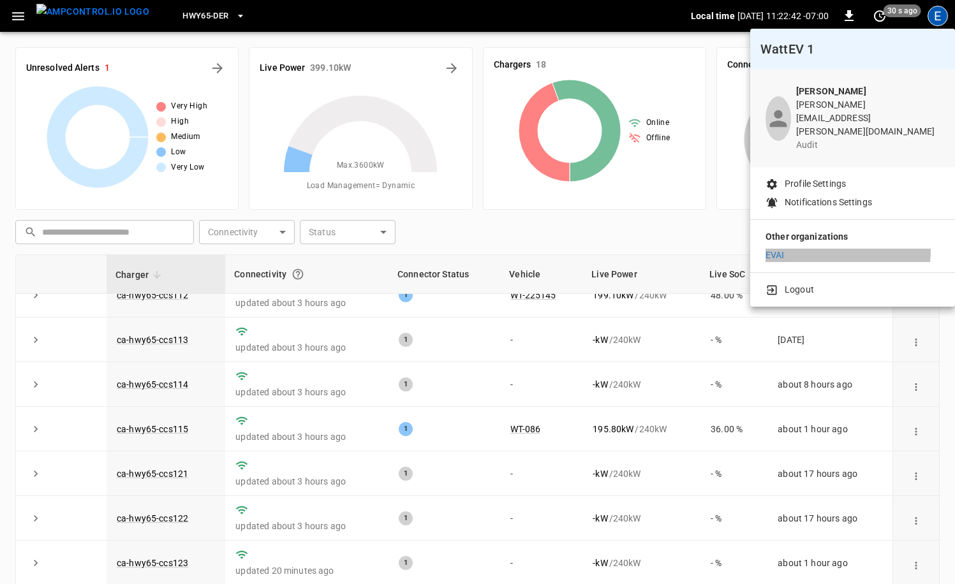
click at [815, 249] on li "EVAI" at bounding box center [852, 255] width 174 height 13
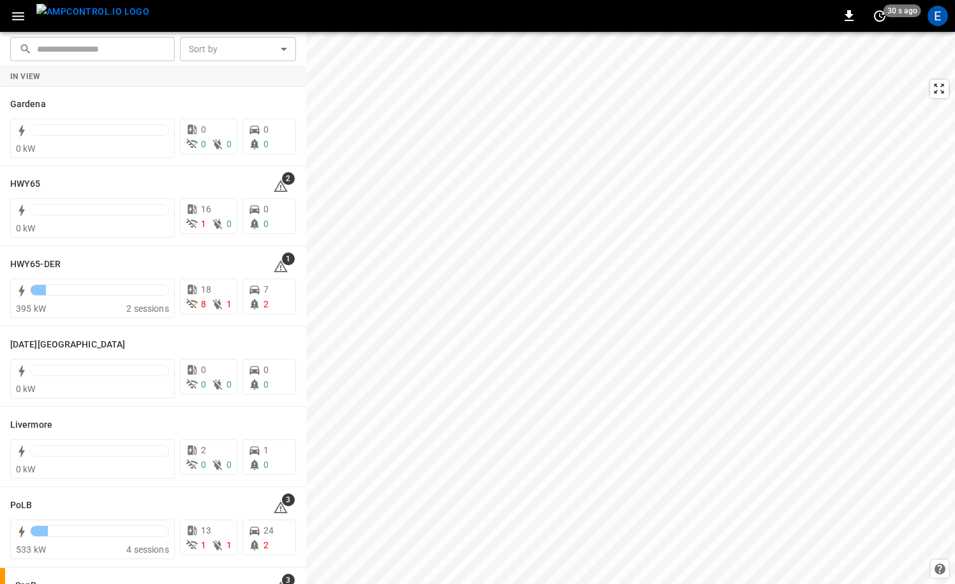
click at [96, 20] on img "menu" at bounding box center [92, 12] width 113 height 16
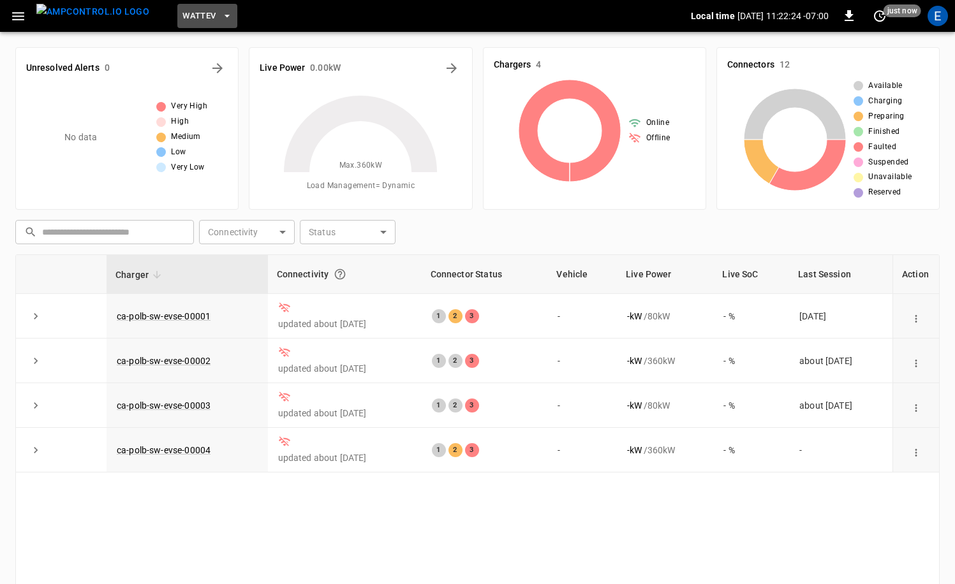
click at [195, 20] on button "WattEV" at bounding box center [207, 16] width 60 height 25
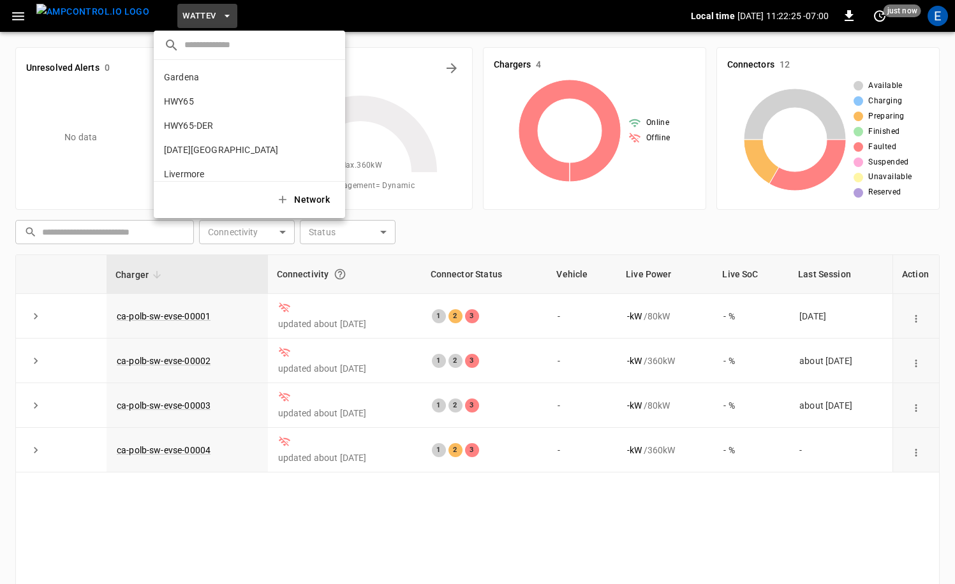
scroll to position [107, 0]
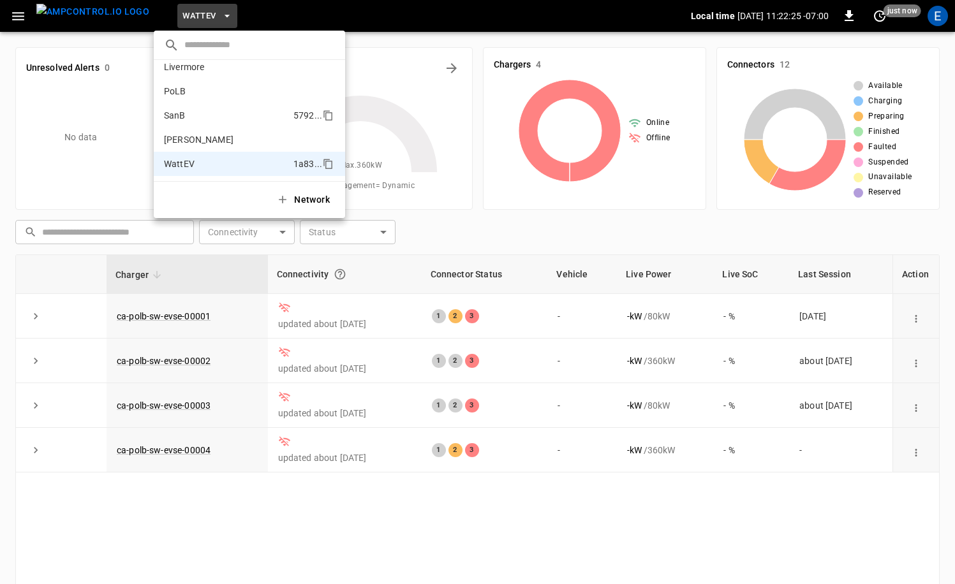
click at [205, 111] on li "SanB 5792 ..." at bounding box center [249, 115] width 191 height 24
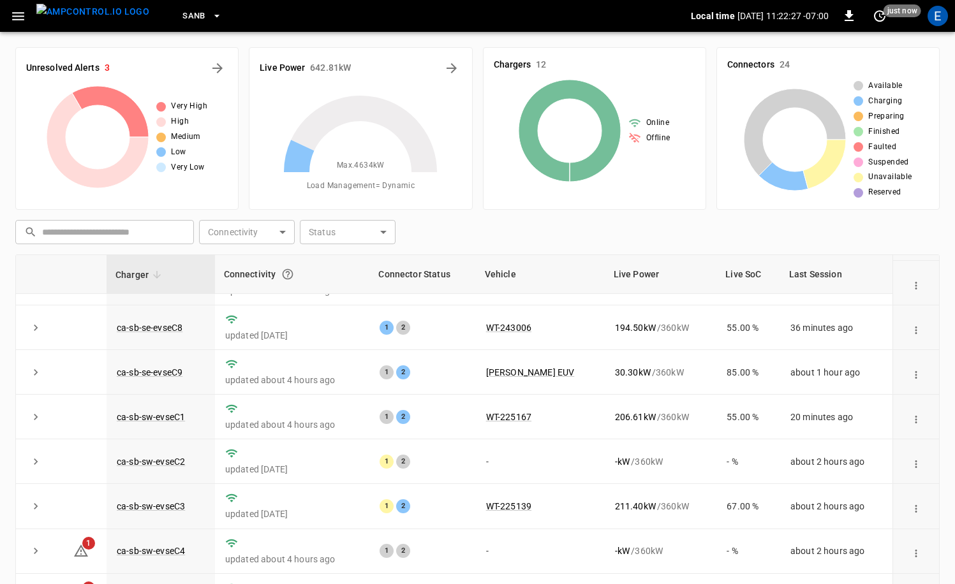
scroll to position [128, 0]
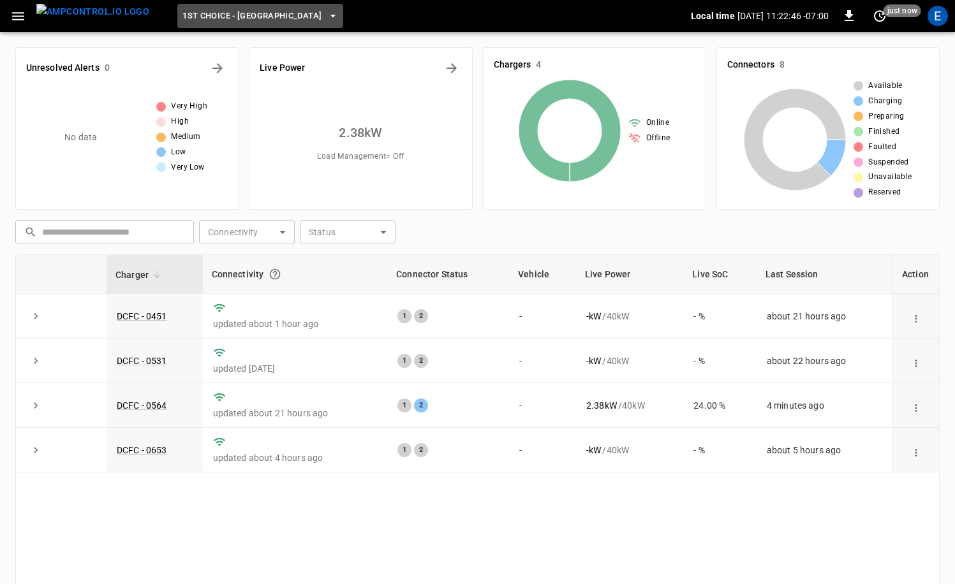
click at [237, 12] on span "1st Choice - [GEOGRAPHIC_DATA]" at bounding box center [251, 16] width 139 height 15
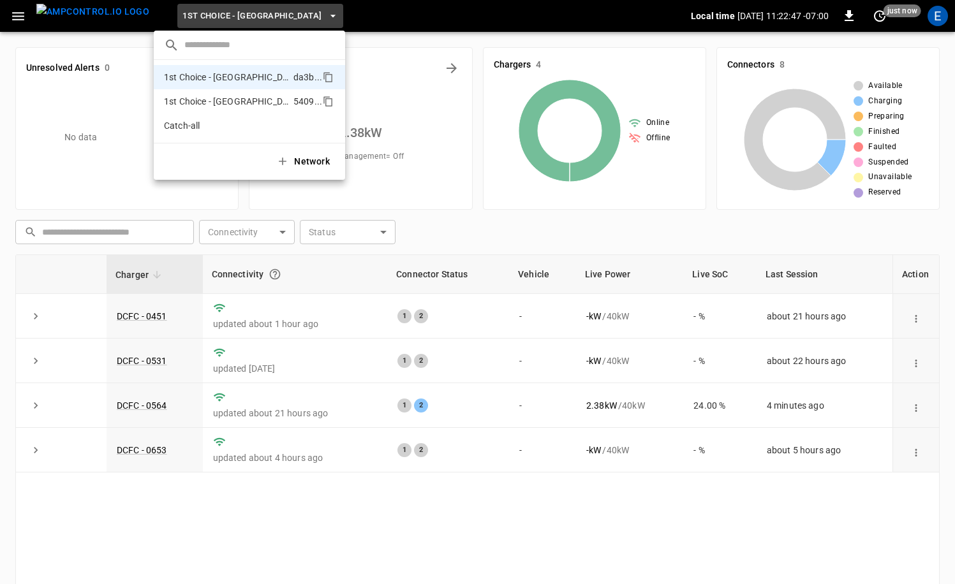
click at [239, 95] on p "1st Choice - [GEOGRAPHIC_DATA][PERSON_NAME]" at bounding box center [226, 101] width 124 height 13
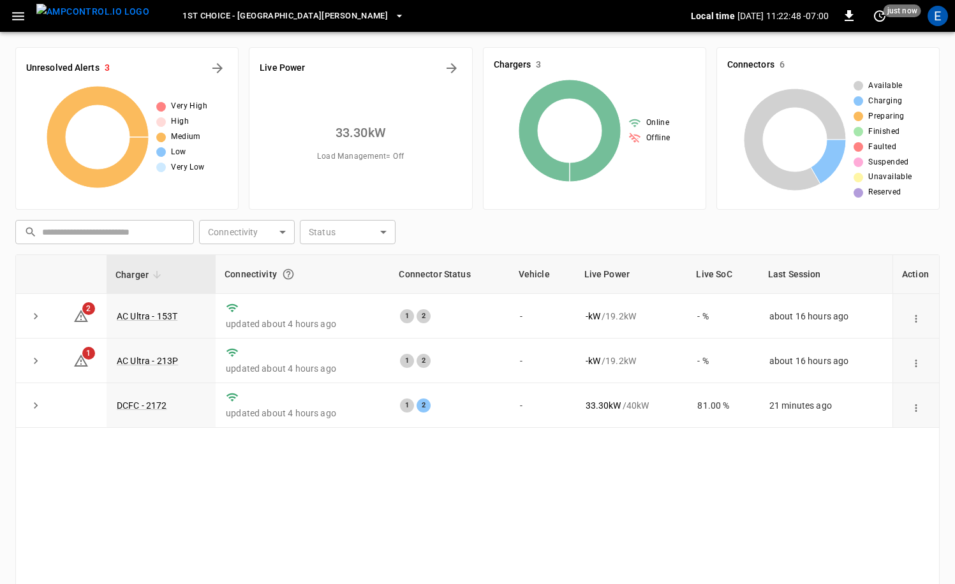
click at [238, 14] on span "1st Choice - [GEOGRAPHIC_DATA][PERSON_NAME]" at bounding box center [284, 16] width 205 height 15
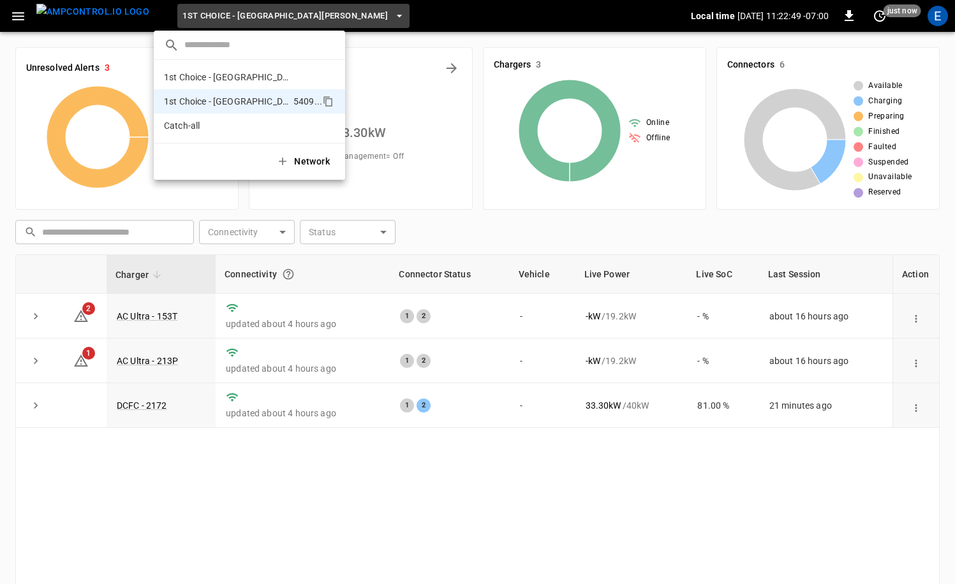
click at [210, 10] on div at bounding box center [477, 292] width 955 height 584
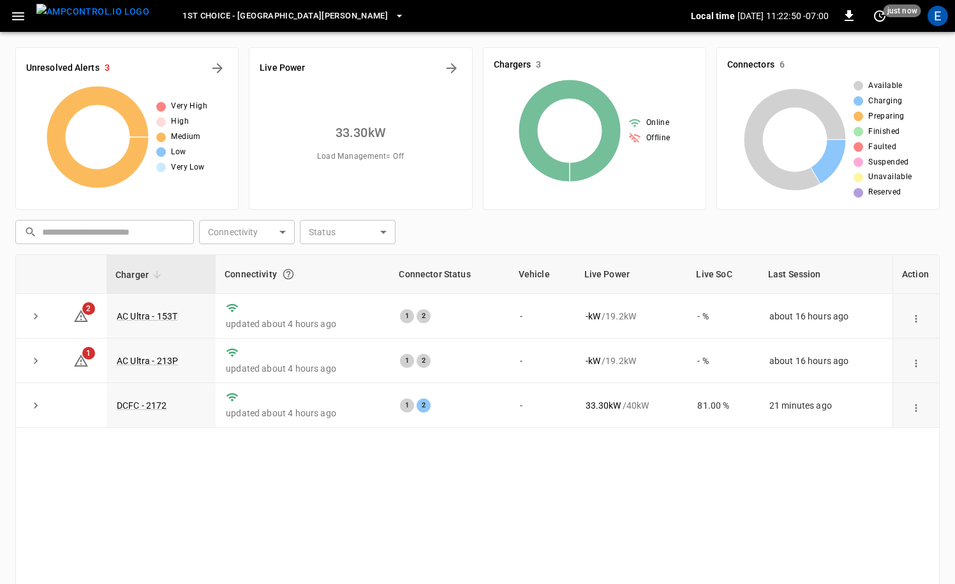
click at [361, 12] on div "1st Choice - San Fernando" at bounding box center [424, 16] width 531 height 30
click at [936, 15] on div "E" at bounding box center [937, 16] width 20 height 20
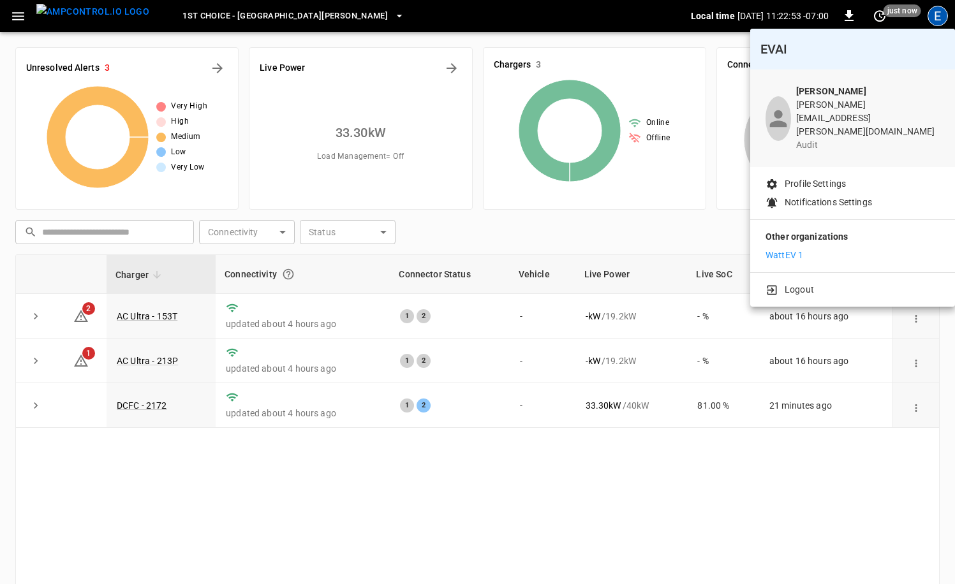
click at [797, 249] on p "WattEV 1" at bounding box center [784, 255] width 38 height 13
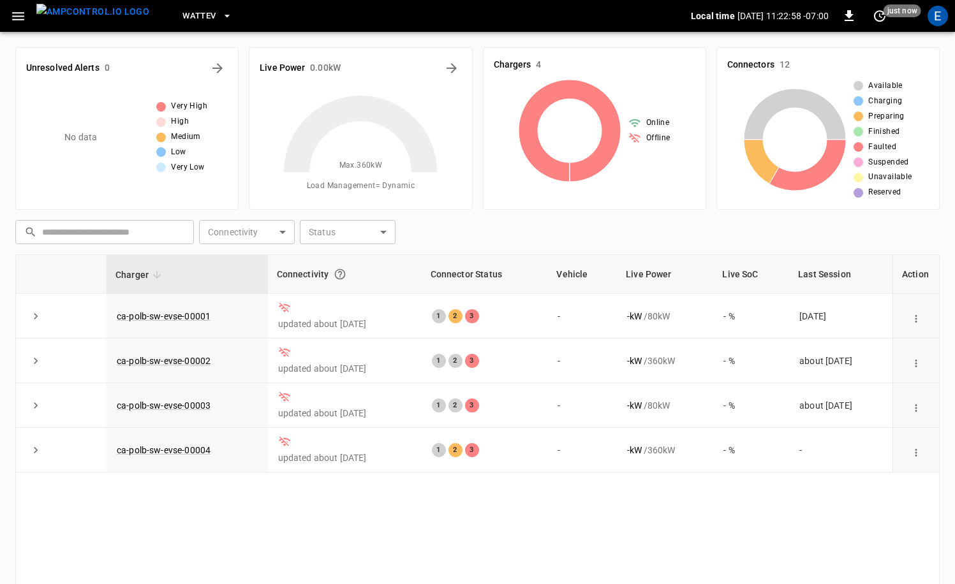
click at [202, 27] on button "WattEV" at bounding box center [207, 16] width 60 height 25
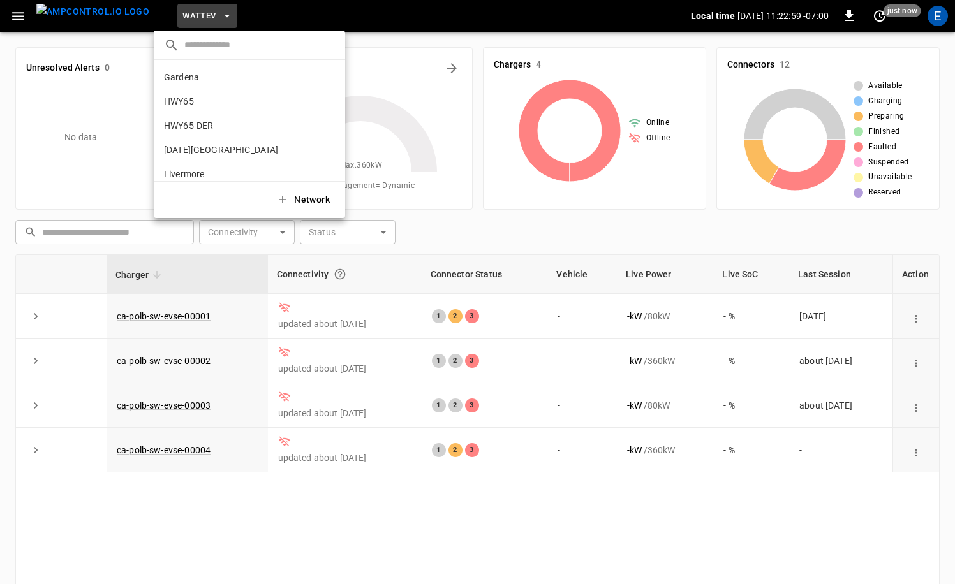
scroll to position [107, 0]
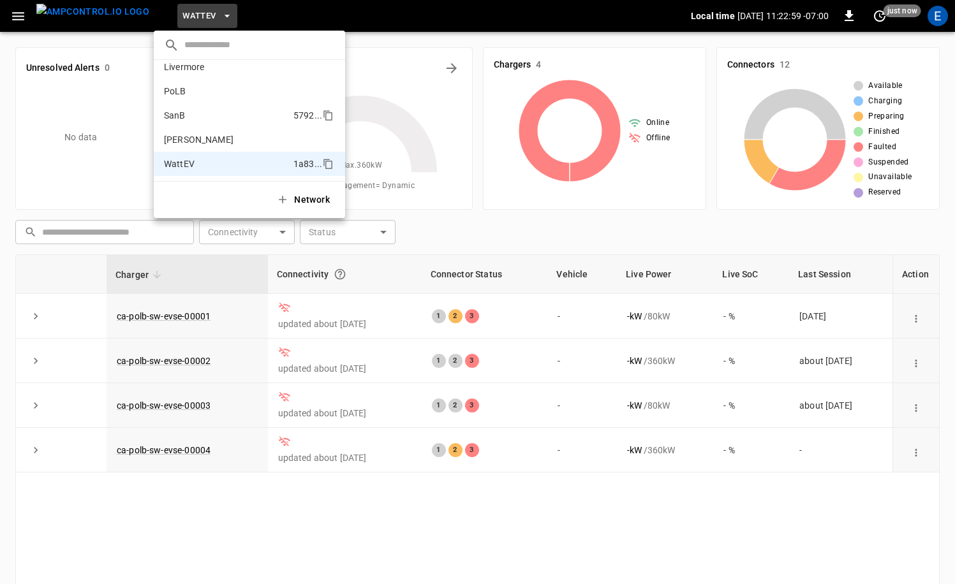
click at [214, 106] on li "SanB 5792 ..." at bounding box center [249, 115] width 191 height 24
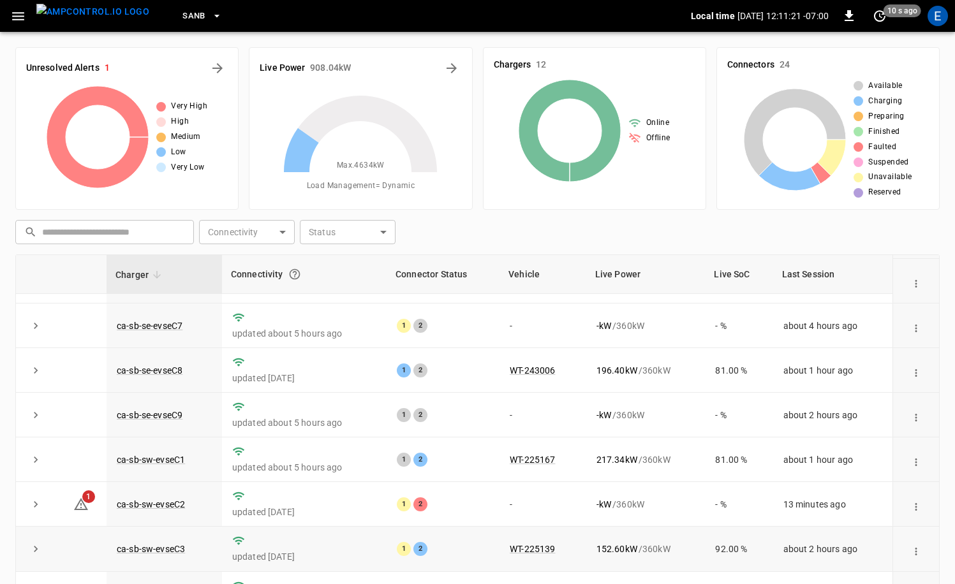
scroll to position [167, 0]
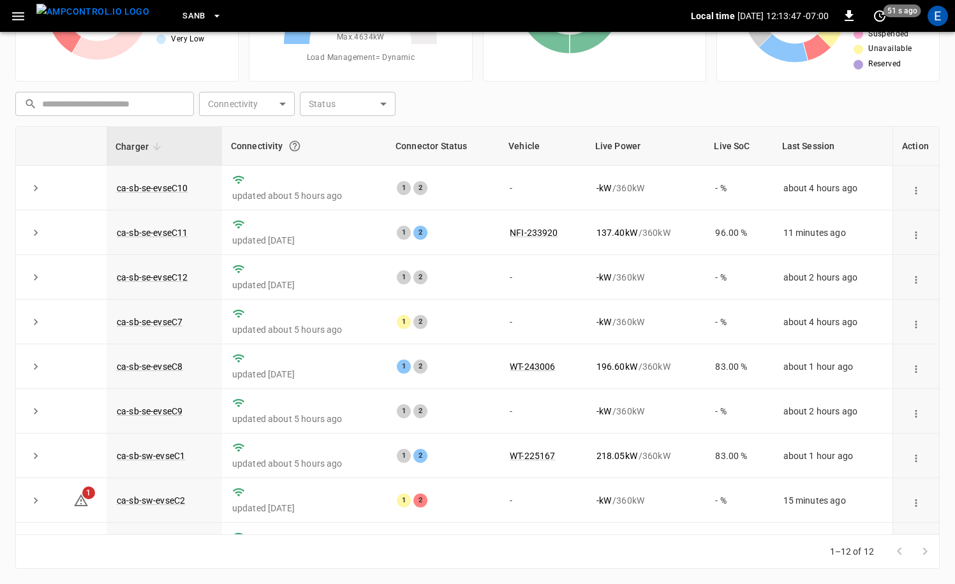
scroll to position [167, 0]
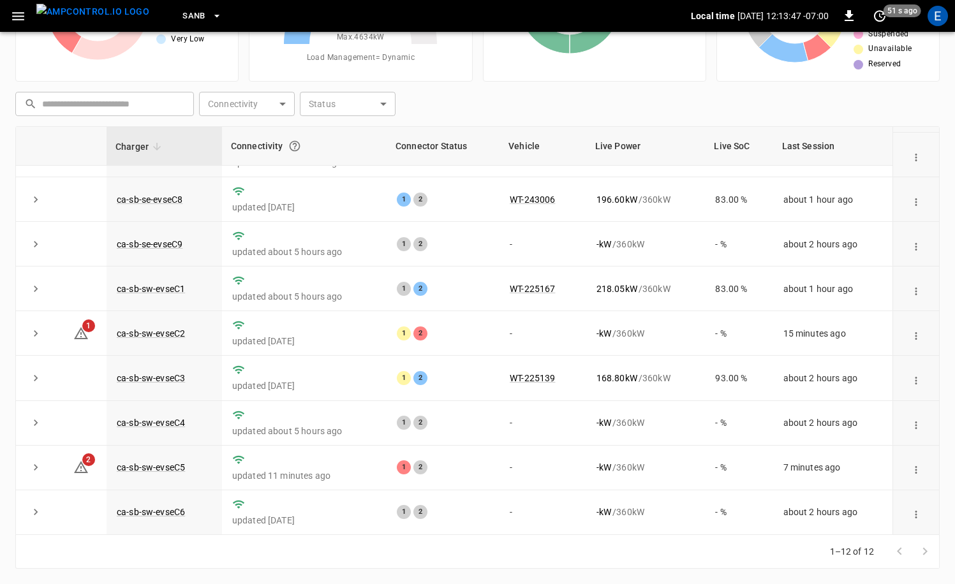
click at [182, 11] on span "SanB" at bounding box center [193, 16] width 23 height 15
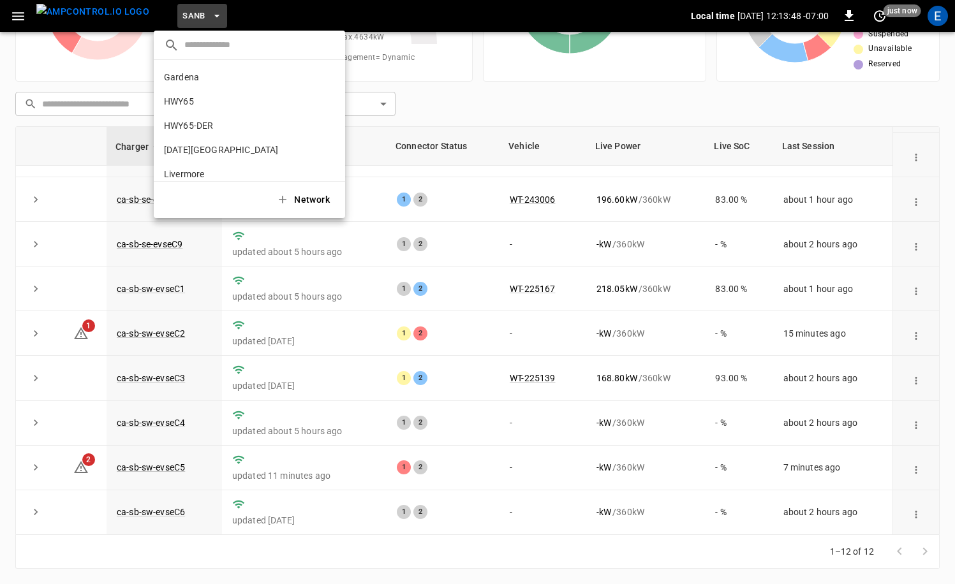
scroll to position [107, 0]
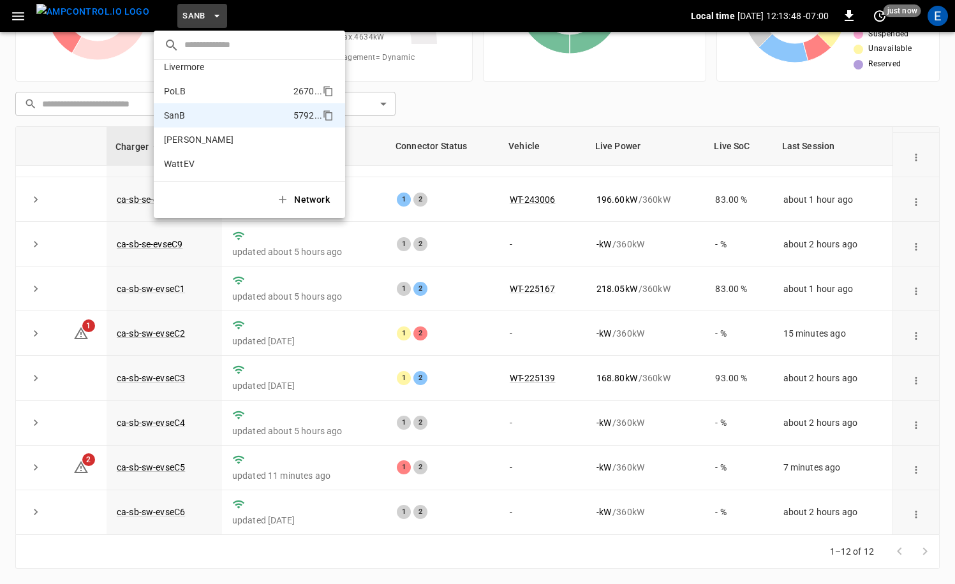
click at [192, 91] on li "PoLB 2670 ..." at bounding box center [249, 91] width 191 height 24
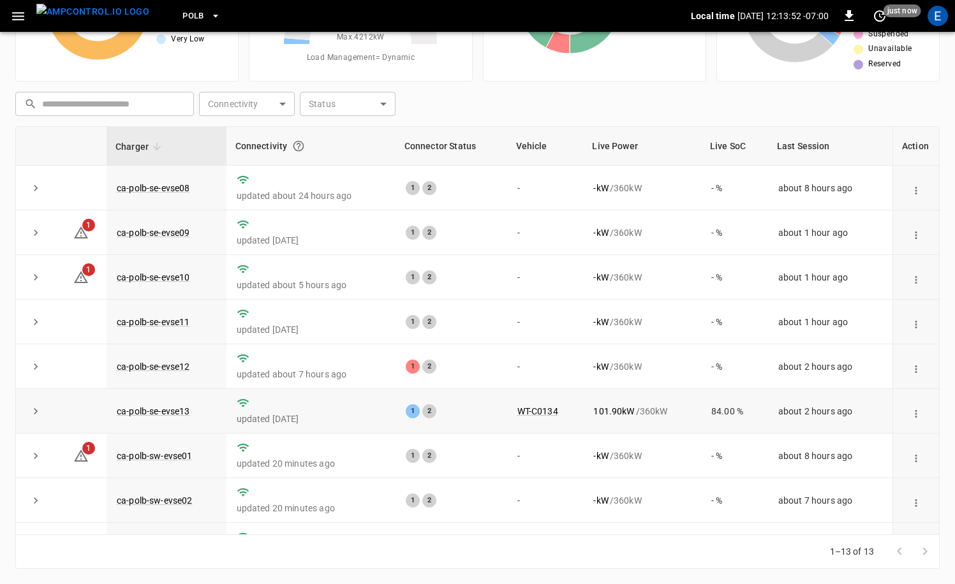
scroll to position [212, 0]
